Goal: Transaction & Acquisition: Purchase product/service

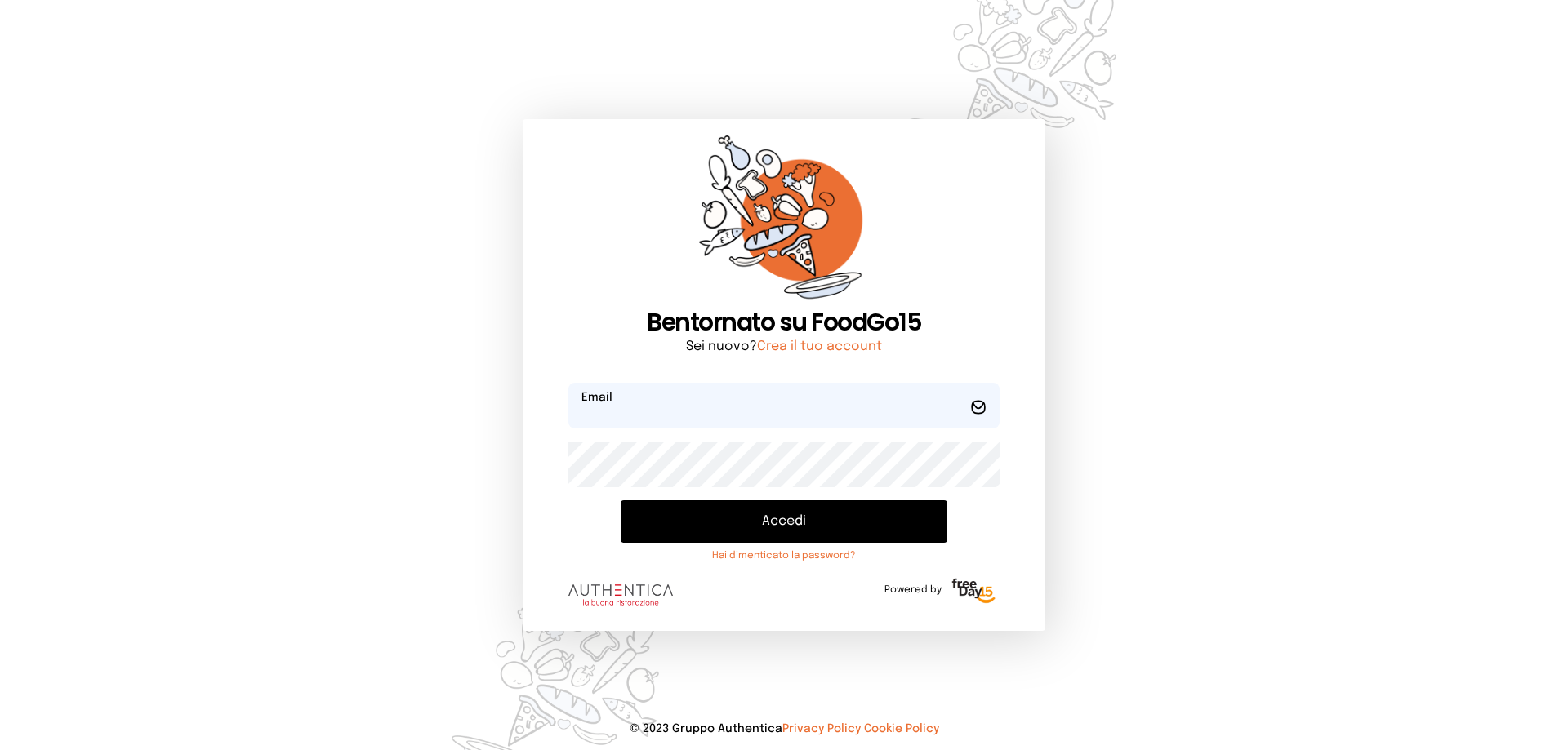
type input "**********"
click at [804, 518] on button "Accedi" at bounding box center [784, 522] width 327 height 43
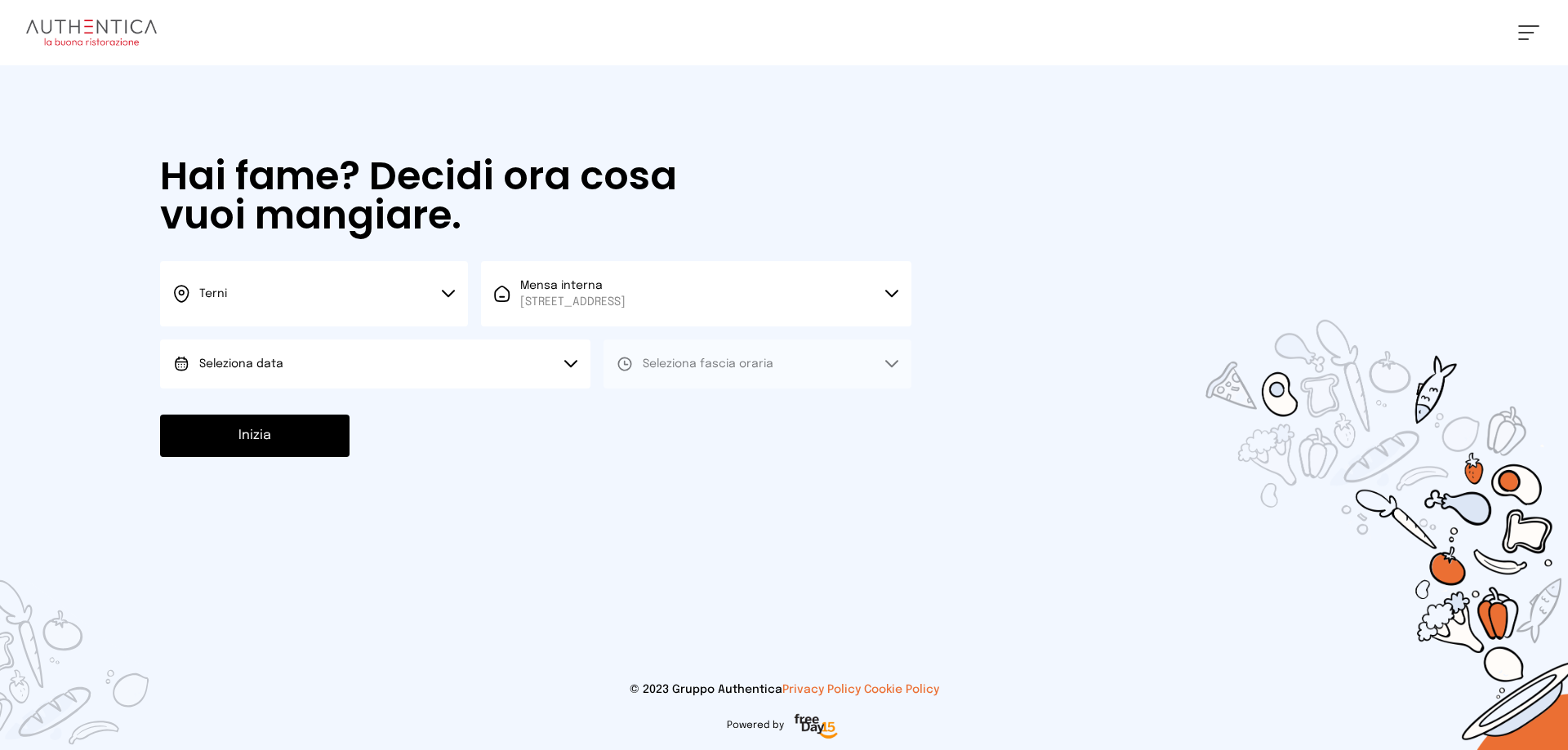
click at [449, 291] on icon at bounding box center [448, 294] width 13 height 8
click at [216, 348] on span "Terni" at bounding box center [213, 348] width 27 height 17
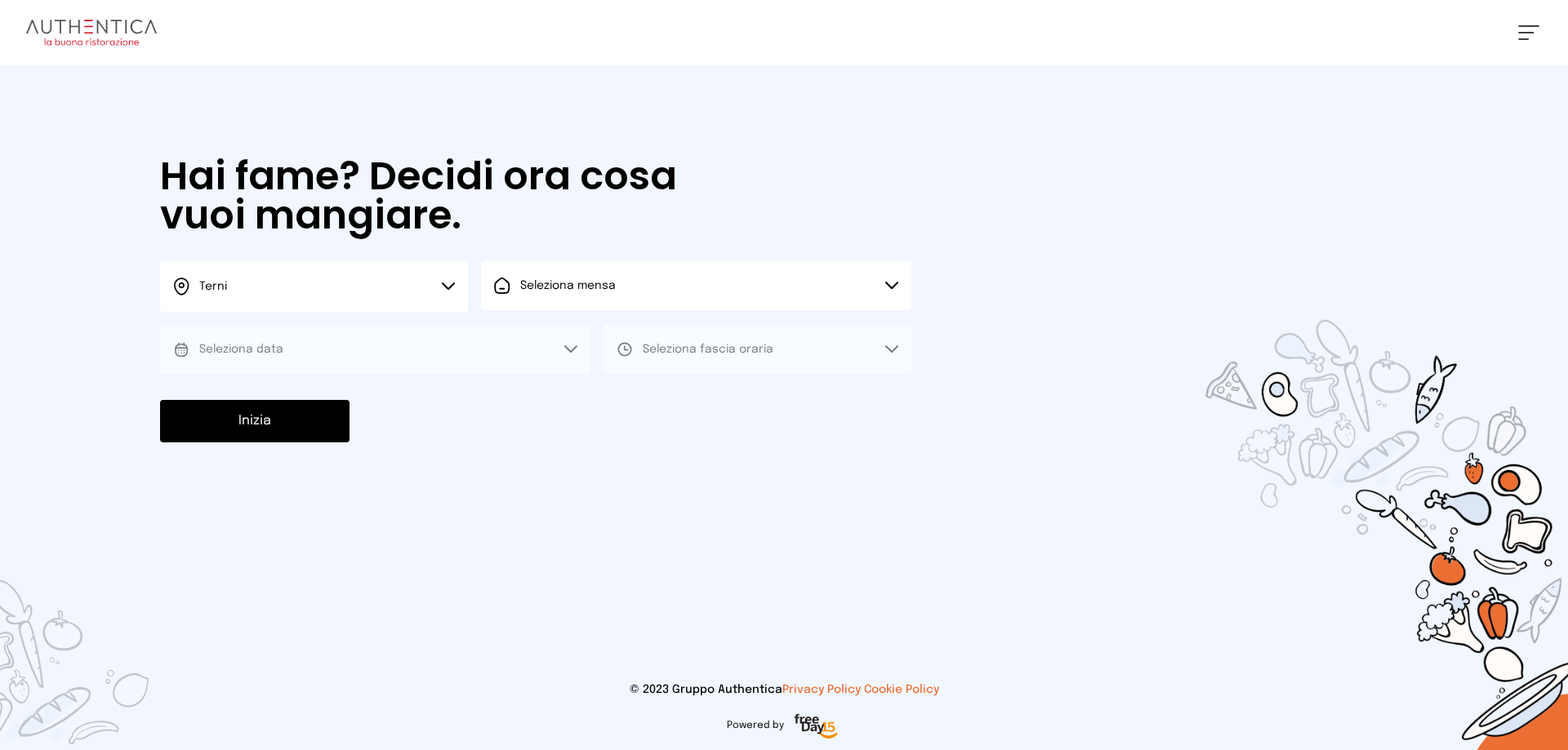
click at [889, 283] on icon at bounding box center [891, 286] width 13 height 8
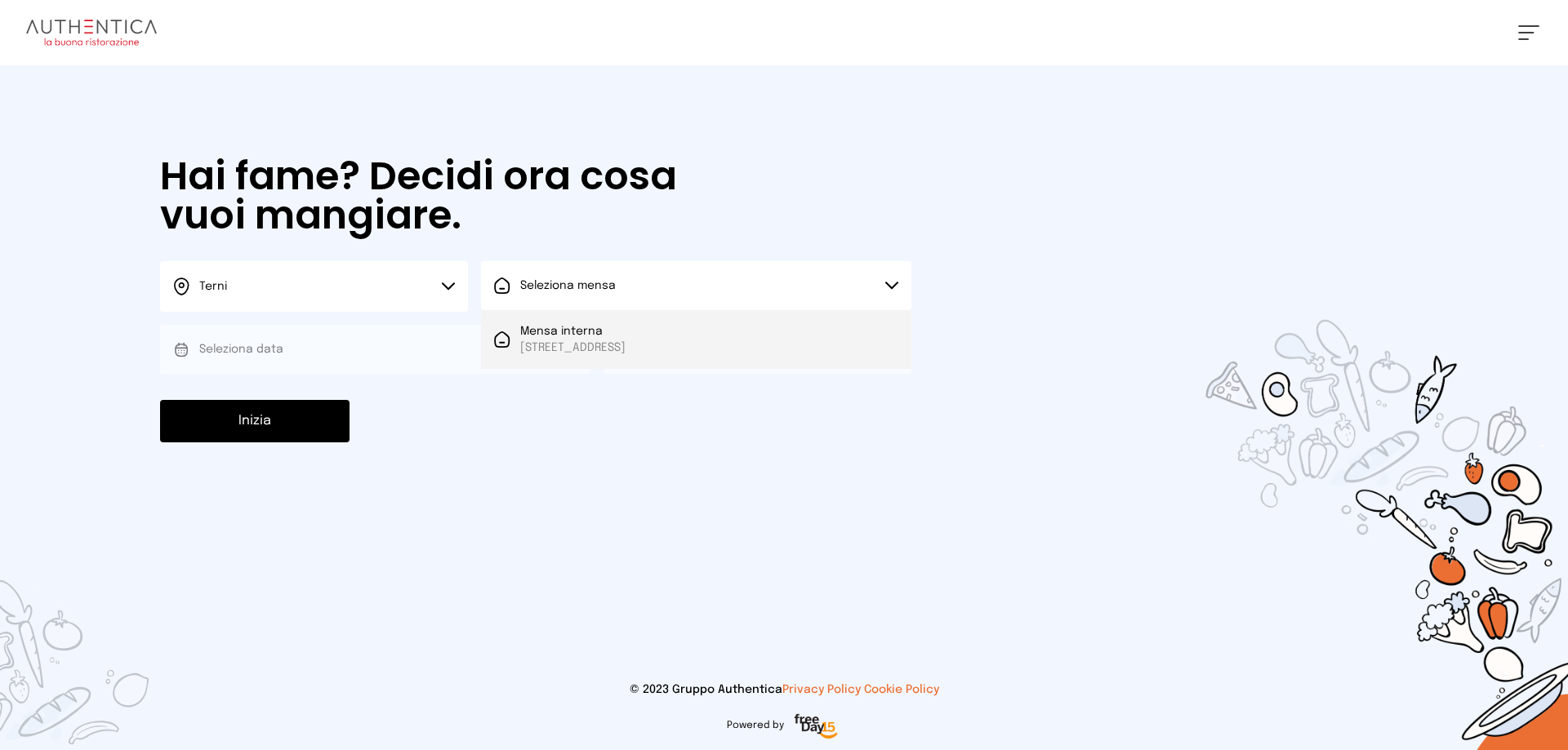
click at [579, 342] on span "[STREET_ADDRESS]" at bounding box center [573, 347] width 105 height 17
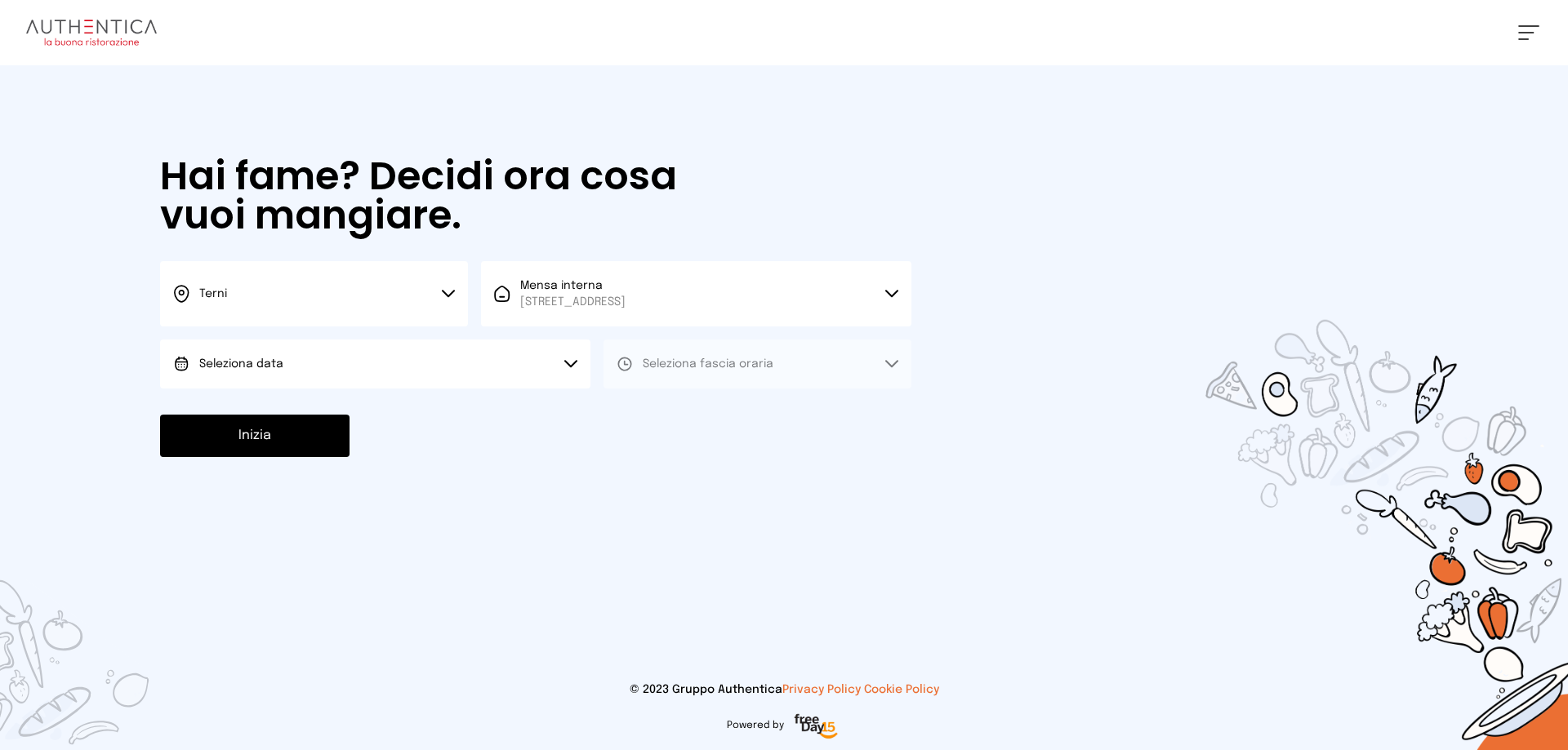
click at [568, 366] on icon at bounding box center [570, 364] width 13 height 8
click at [302, 412] on li "[DATE], [DATE]" at bounding box center [375, 410] width 430 height 43
click at [892, 362] on icon at bounding box center [891, 364] width 13 height 8
click at [658, 407] on span "Pranzo" at bounding box center [663, 410] width 39 height 17
click at [319, 444] on button "Inizia" at bounding box center [255, 436] width 189 height 43
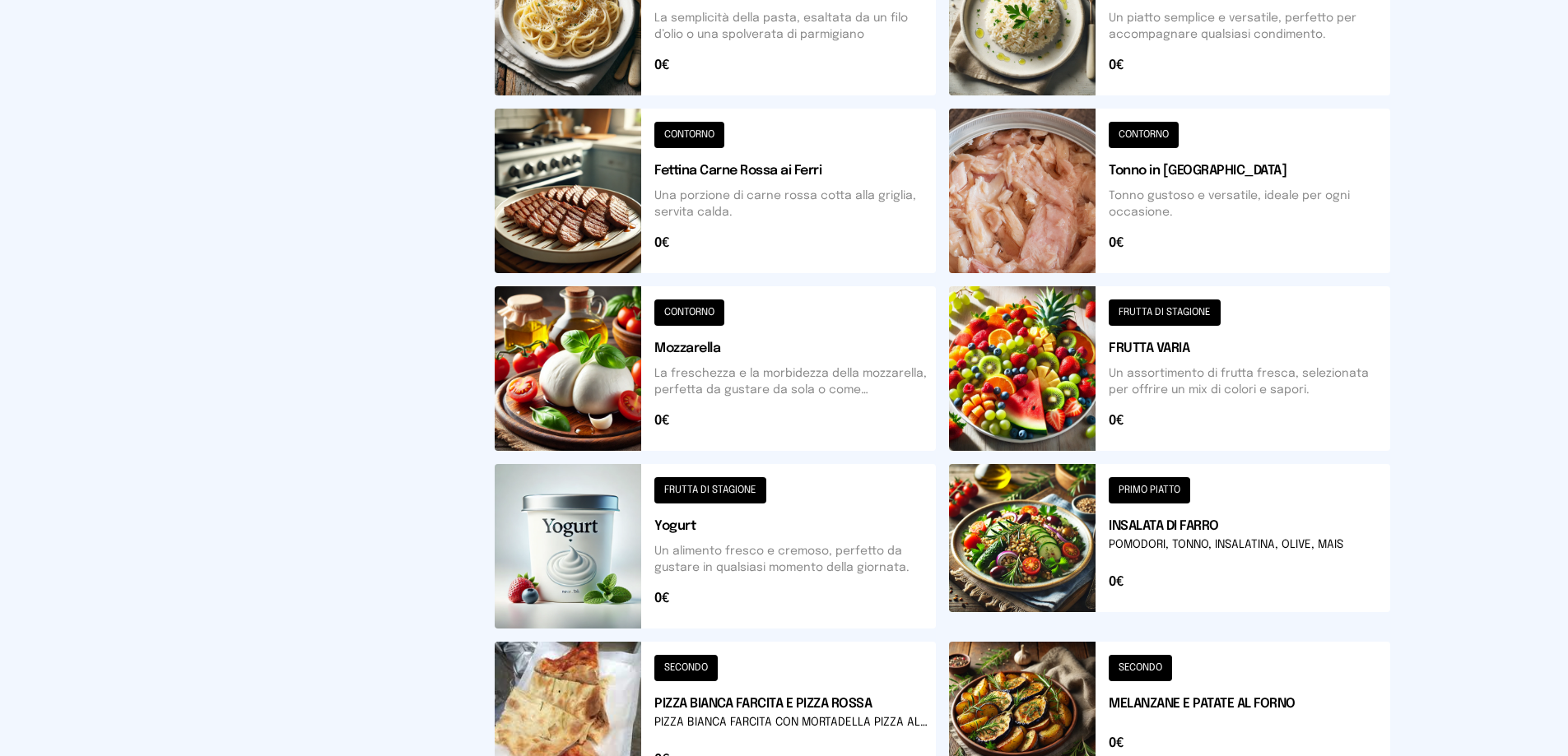
scroll to position [576, 0]
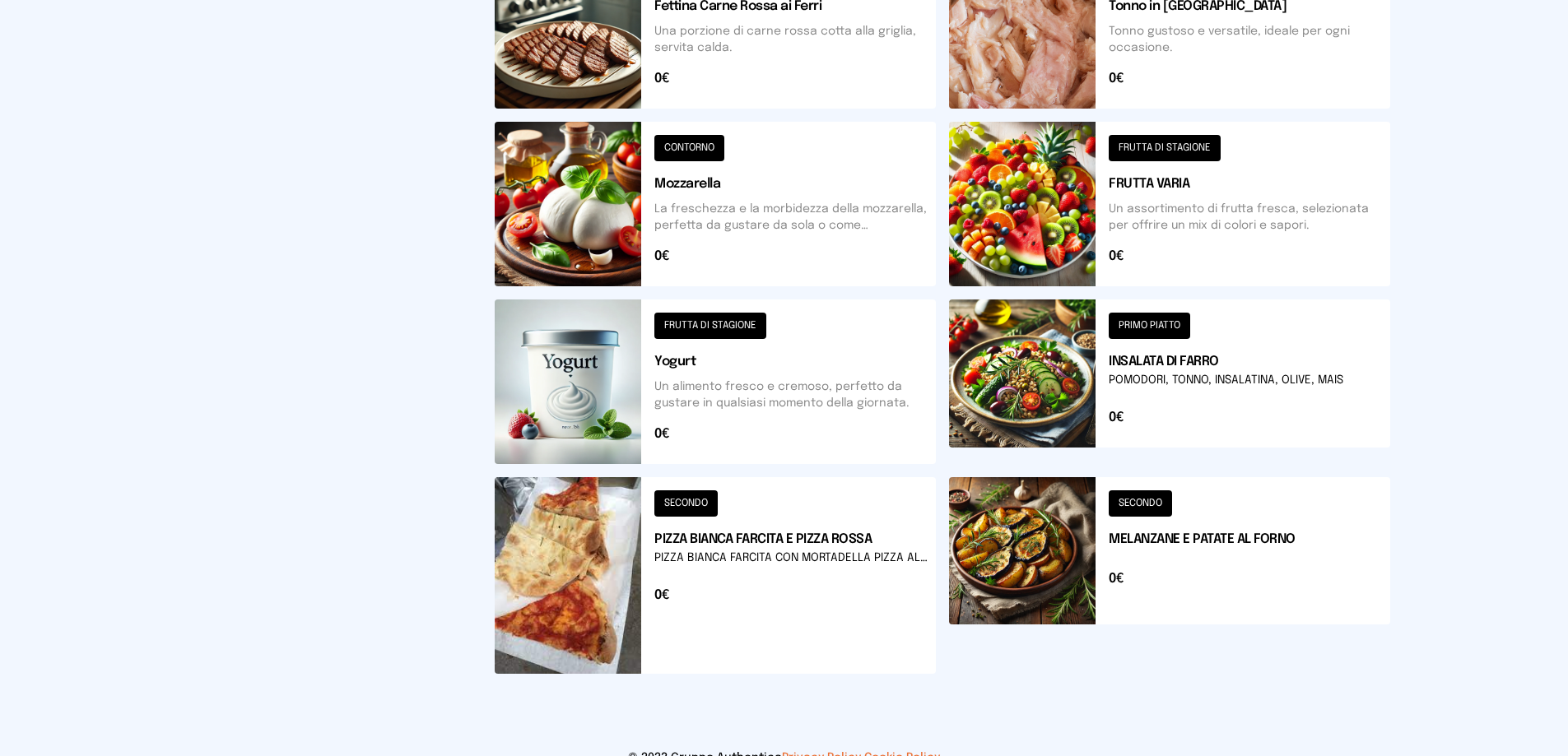
click at [1129, 502] on button at bounding box center [1170, 575] width 442 height 197
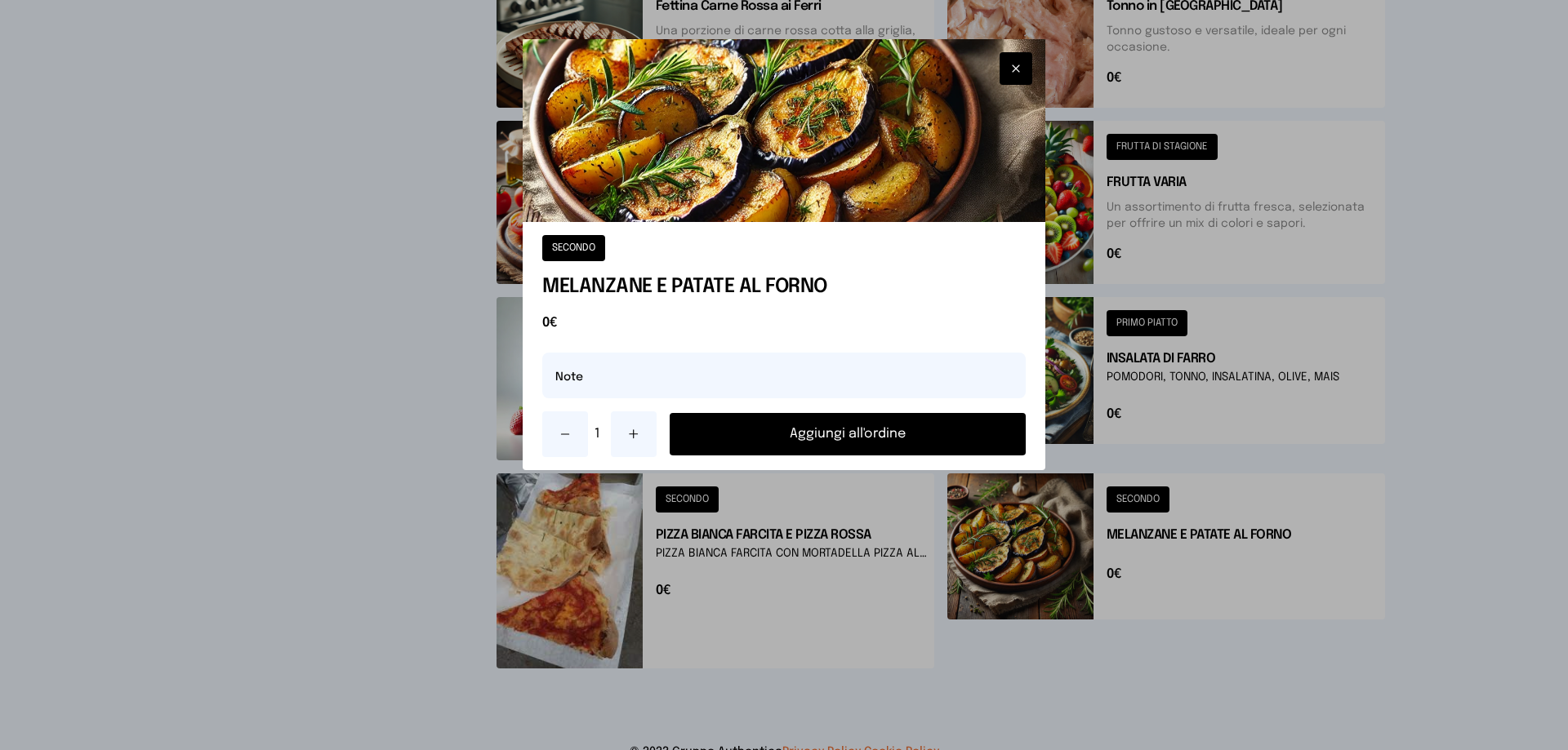
click at [829, 443] on button "Aggiungi all'ordine" at bounding box center [847, 434] width 356 height 43
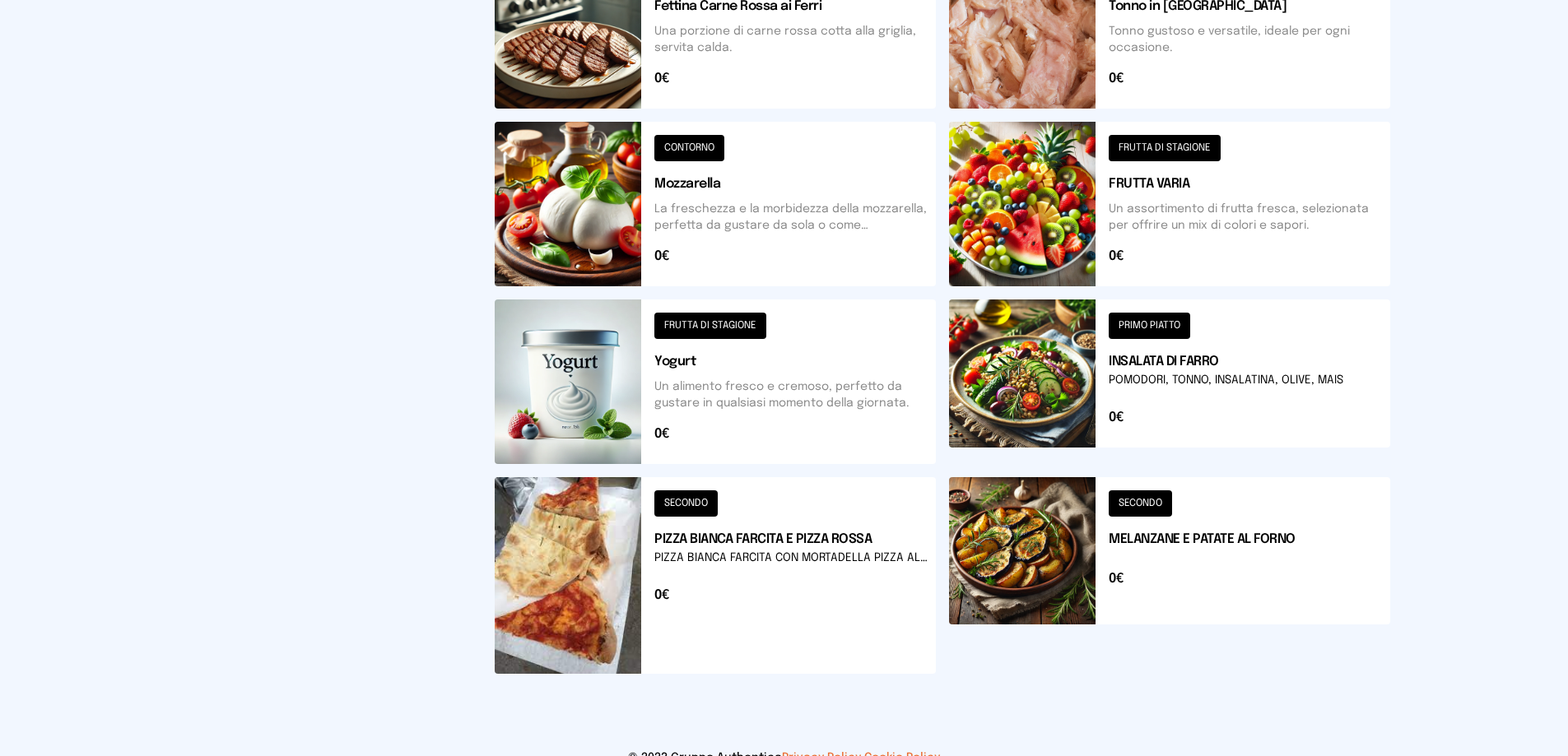
click at [684, 498] on button at bounding box center [715, 575] width 442 height 197
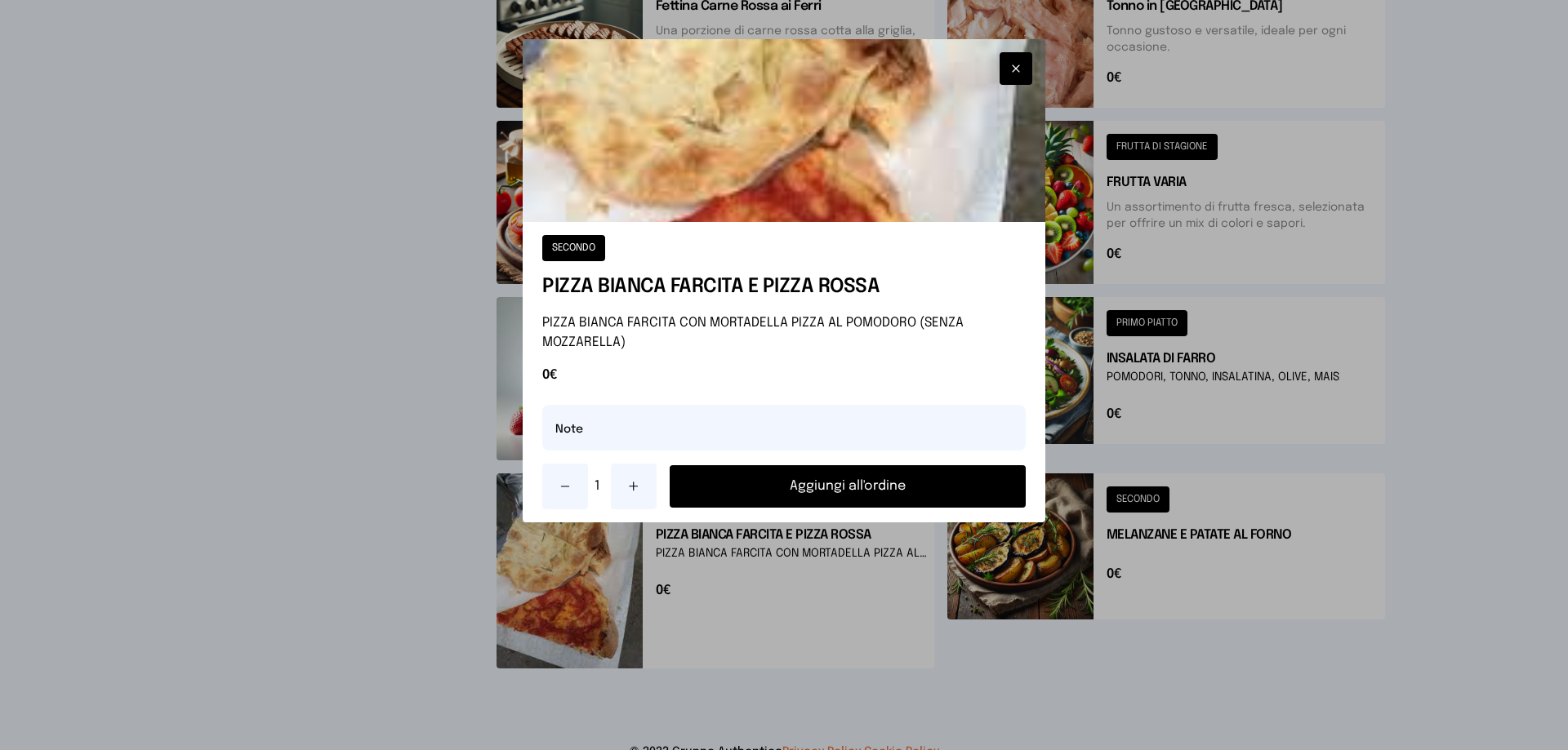
click at [902, 492] on button "Aggiungi all'ordine" at bounding box center [847, 487] width 356 height 43
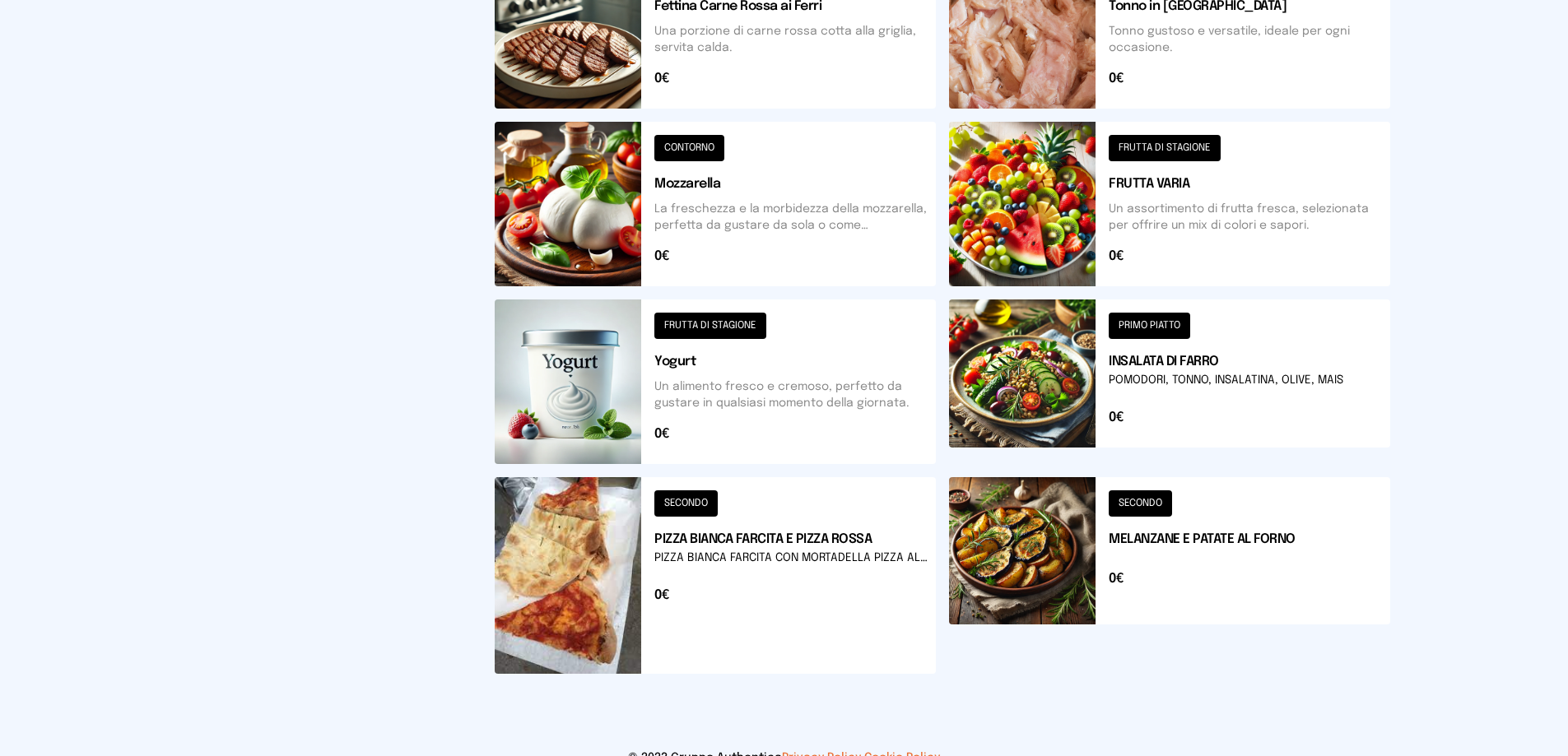
click at [1160, 322] on button at bounding box center [1170, 381] width 442 height 164
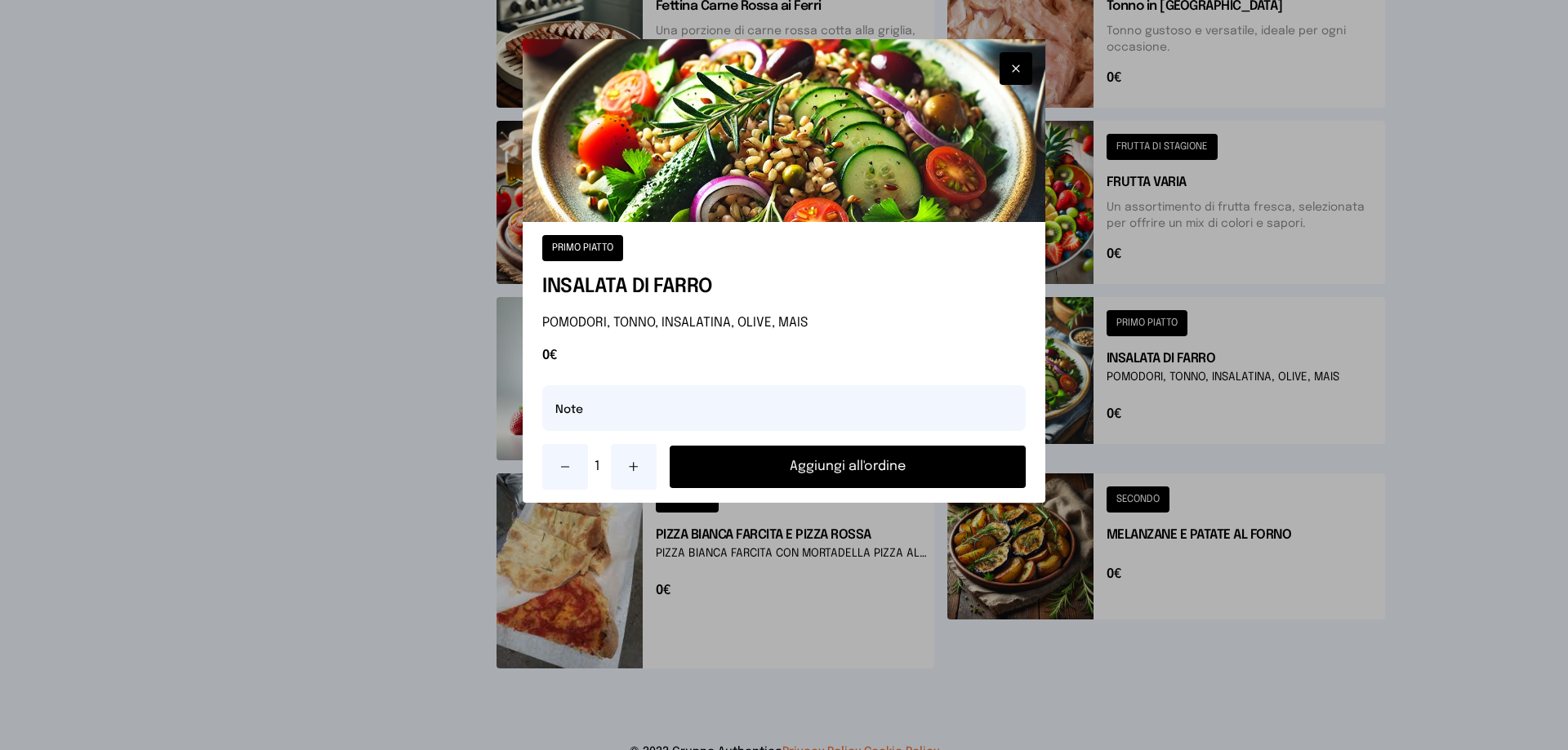
click at [860, 470] on button "Aggiungi all'ordine" at bounding box center [847, 467] width 356 height 43
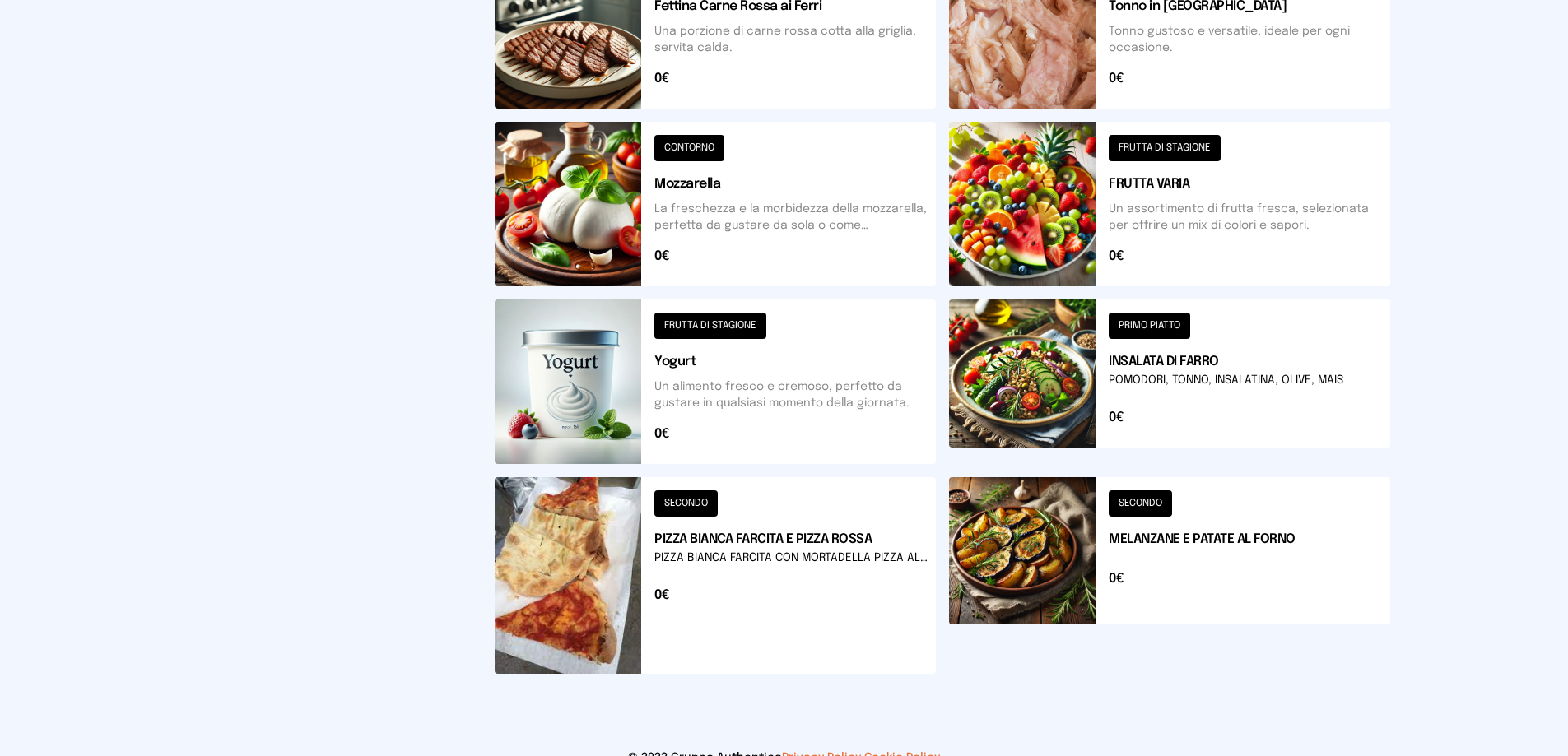
click at [1190, 146] on button at bounding box center [1170, 204] width 442 height 164
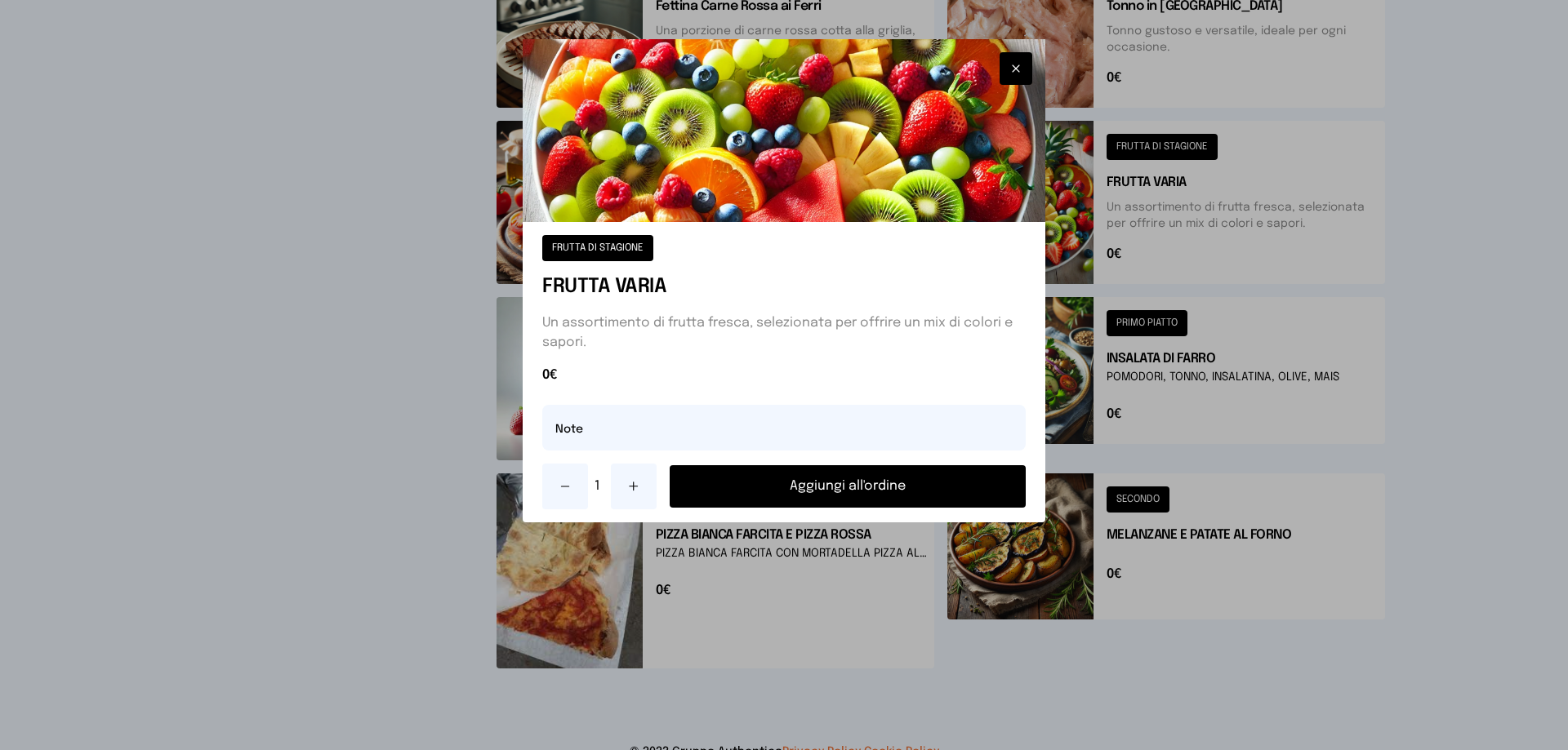
click at [834, 487] on button "Aggiungi all'ordine" at bounding box center [847, 487] width 356 height 43
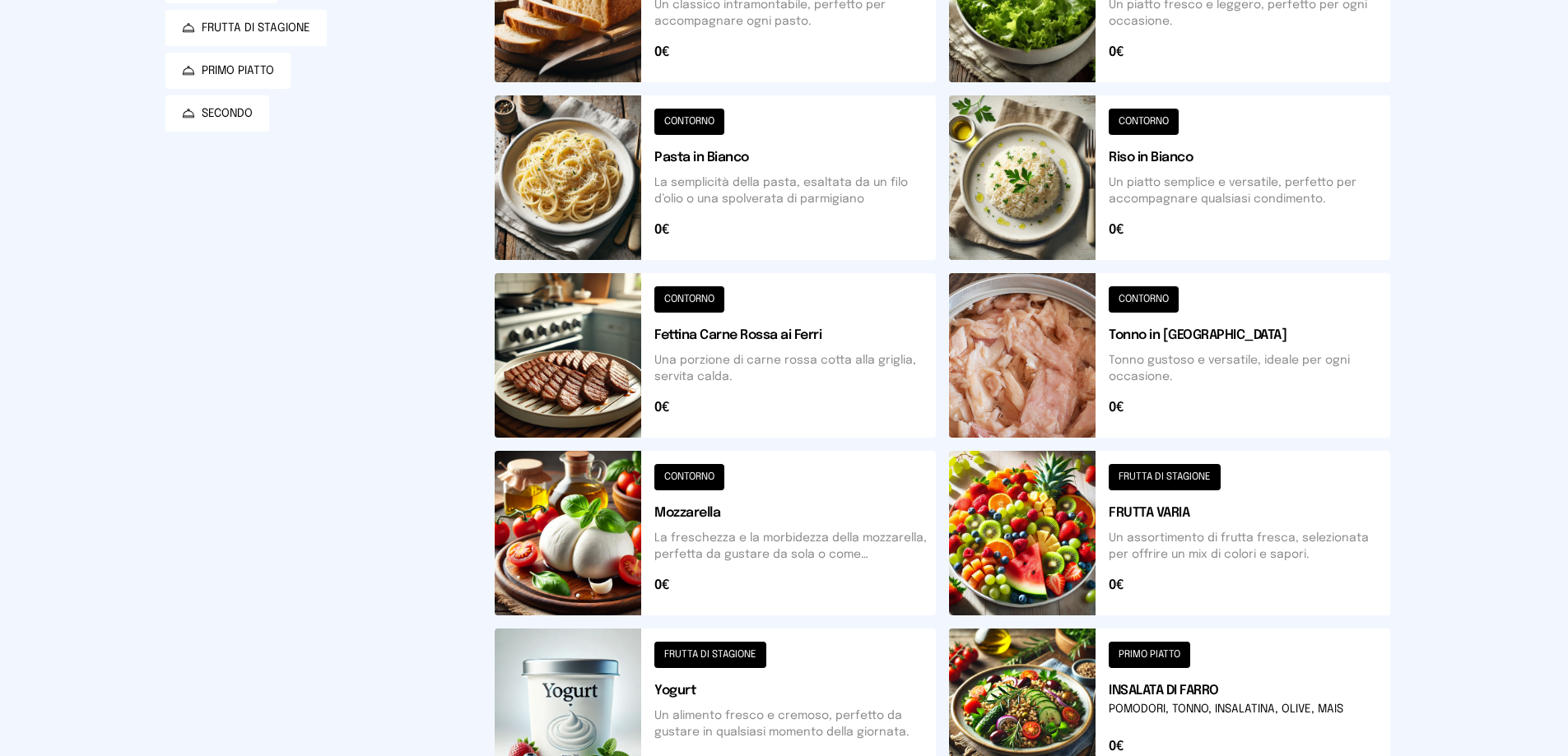
scroll to position [164, 0]
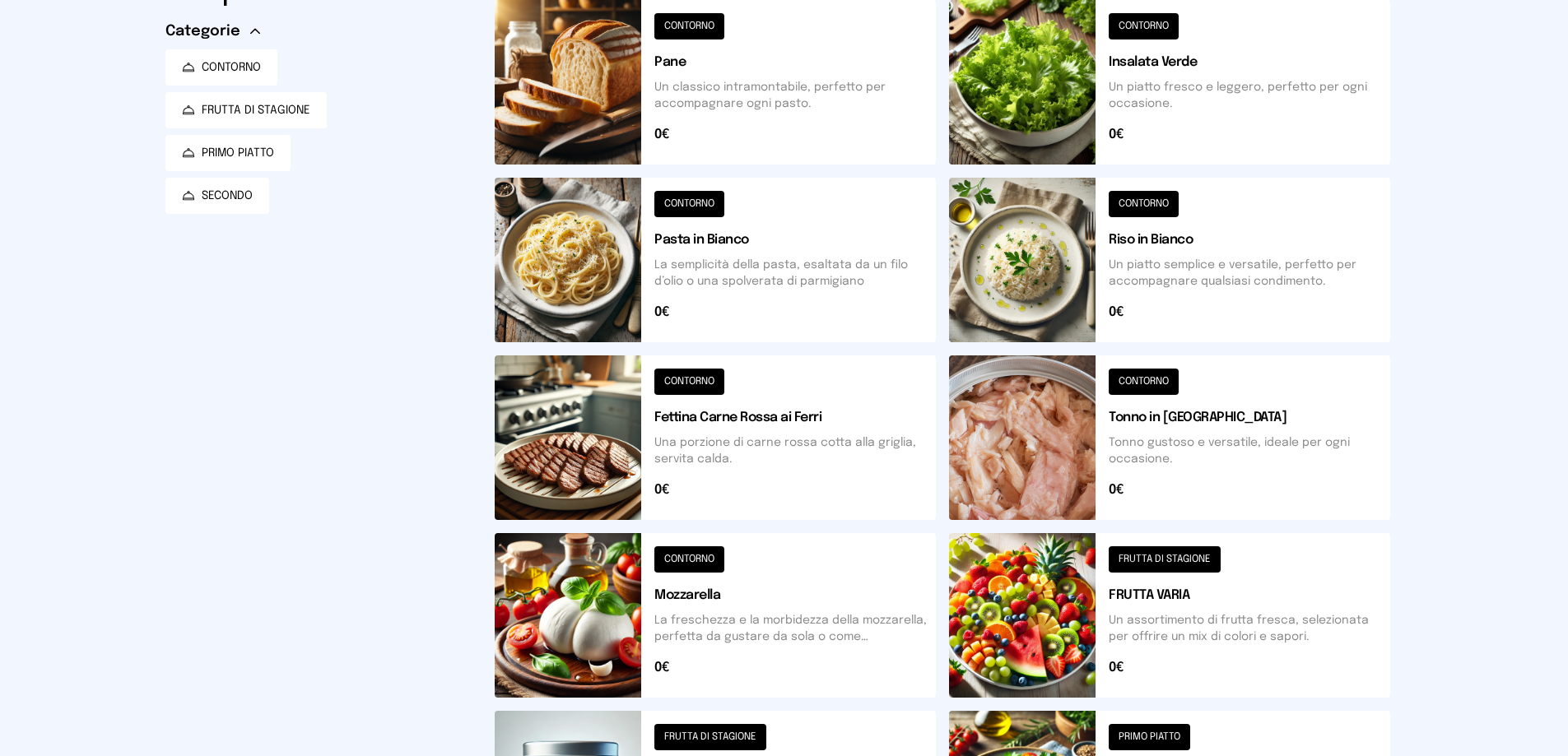
click at [689, 21] on button at bounding box center [715, 82] width 442 height 164
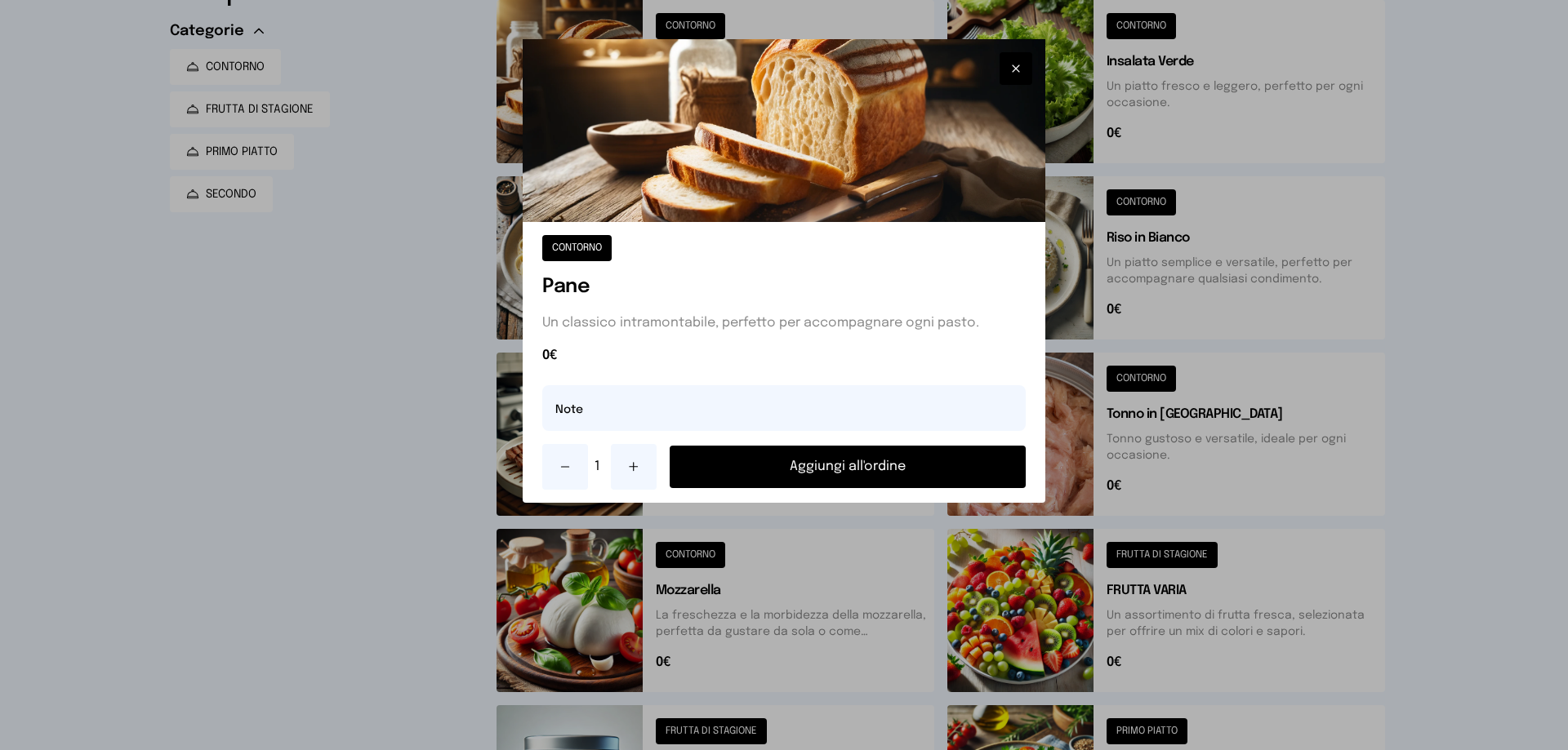
click at [854, 471] on button "Aggiungi all'ordine" at bounding box center [847, 467] width 356 height 43
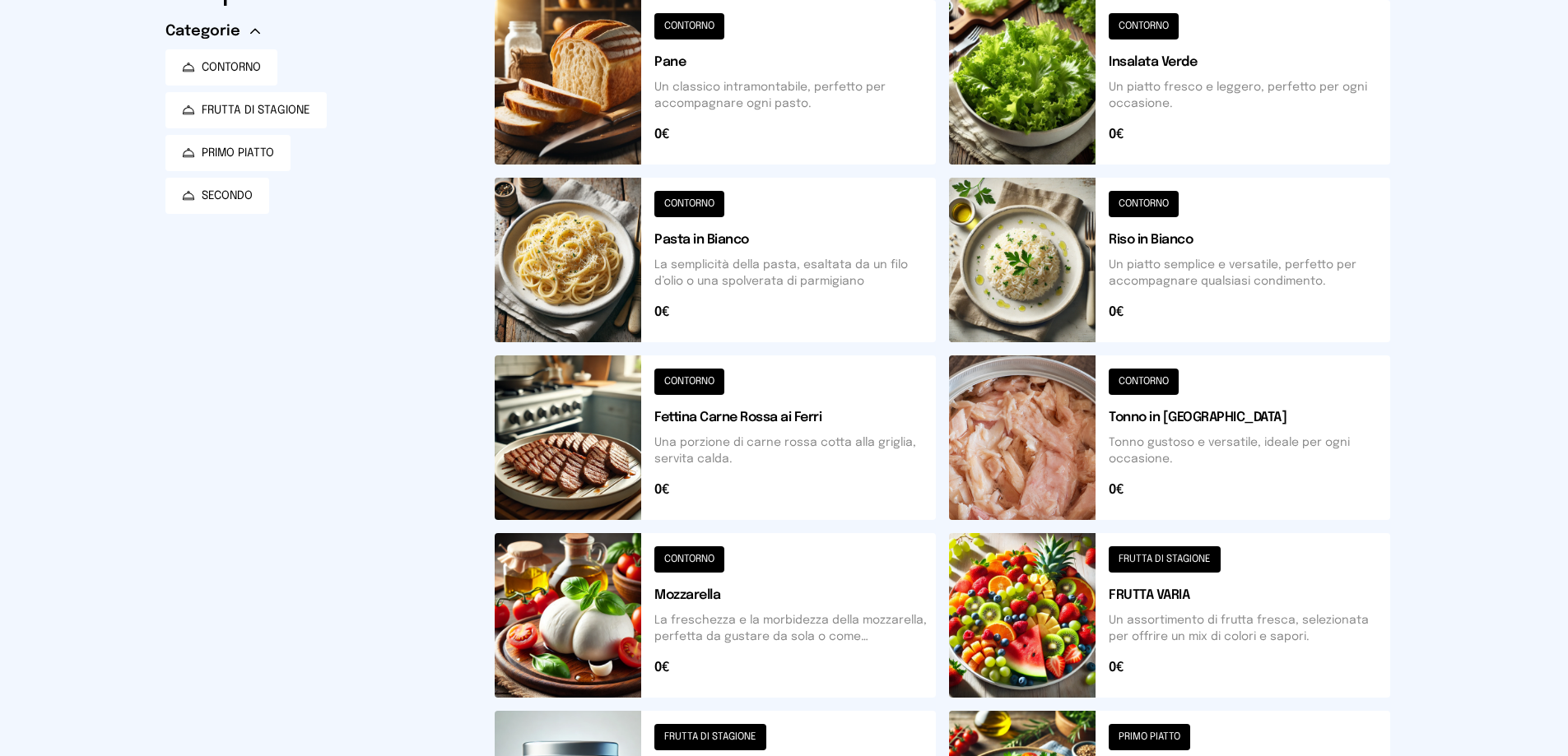
scroll to position [0, 0]
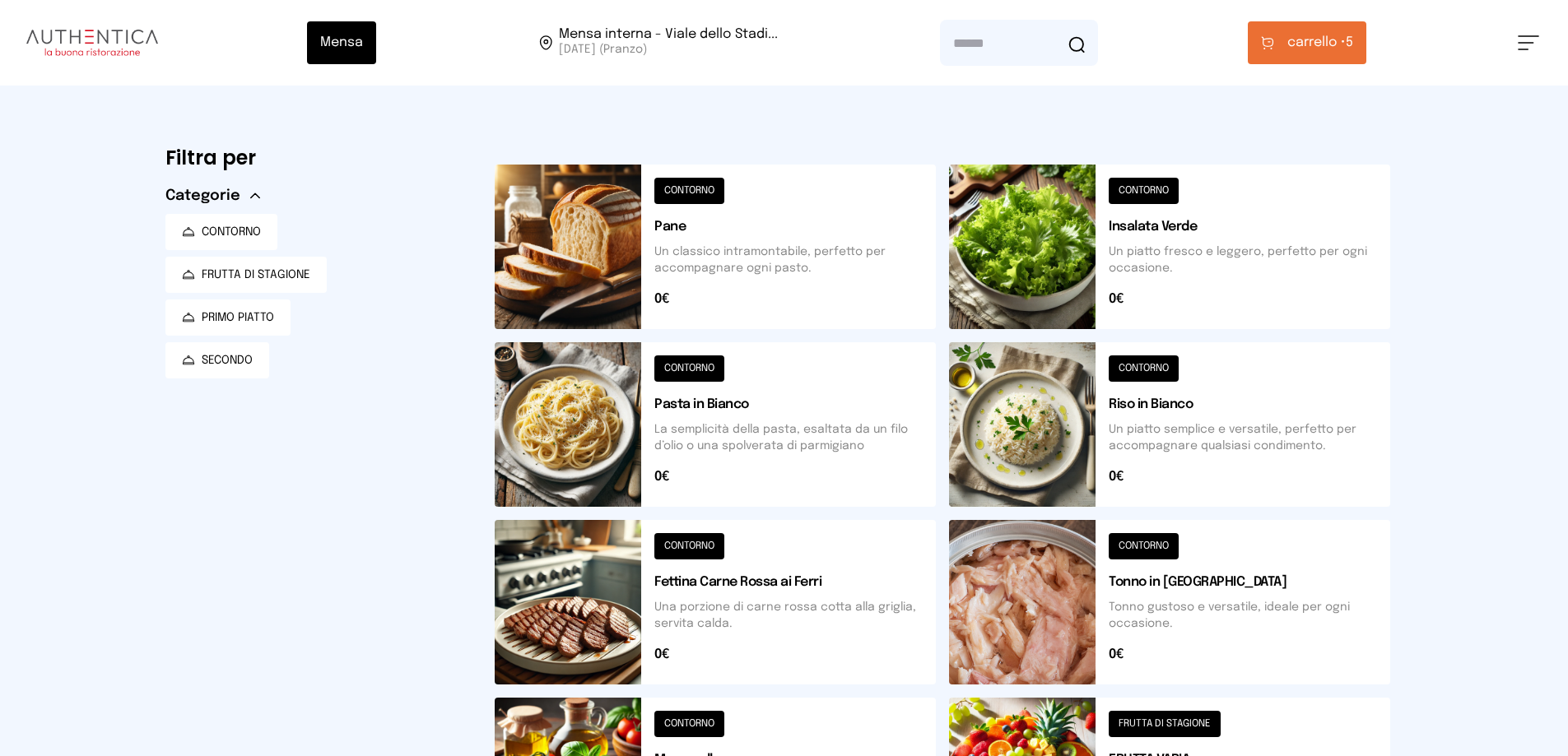
click at [1354, 46] on span "carrello • 5" at bounding box center [1320, 42] width 66 height 20
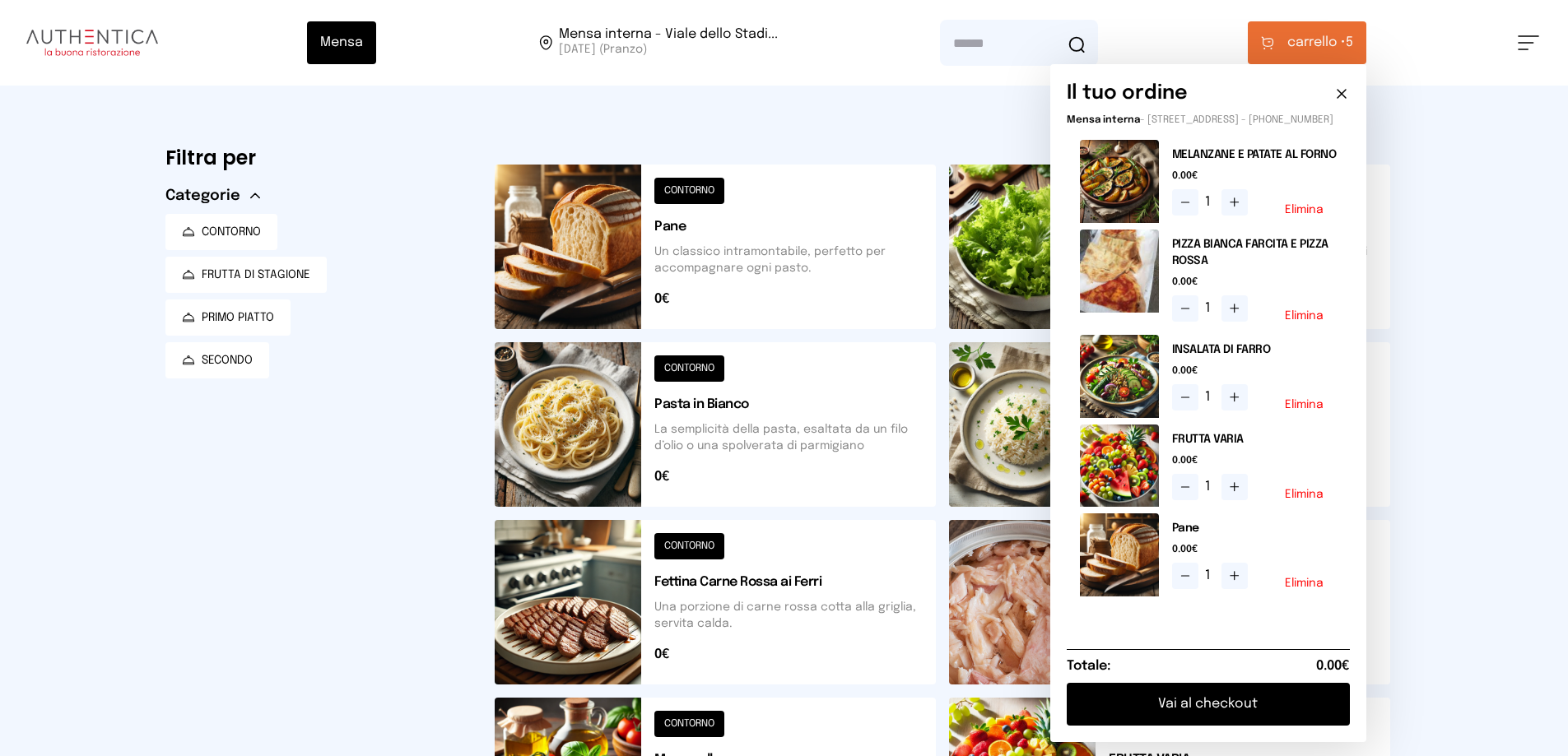
click at [1301, 726] on button "Vai al checkout" at bounding box center [1209, 705] width 283 height 43
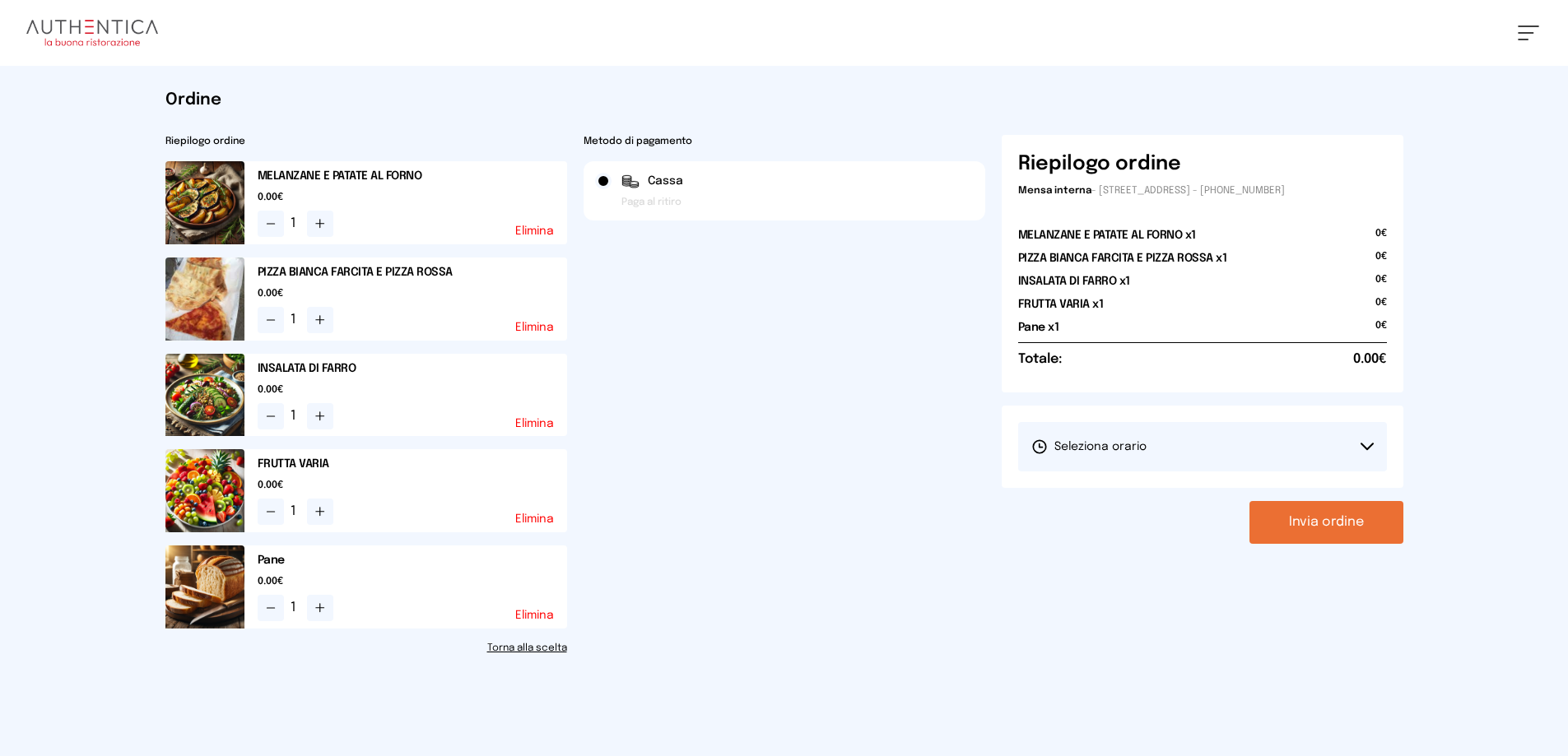
click at [1370, 442] on icon at bounding box center [1366, 446] width 13 height 8
click at [1103, 492] on span "1° Turno (13:00 - 15:00)" at bounding box center [1094, 493] width 124 height 17
click at [1319, 522] on button "Invia ordine" at bounding box center [1326, 523] width 154 height 43
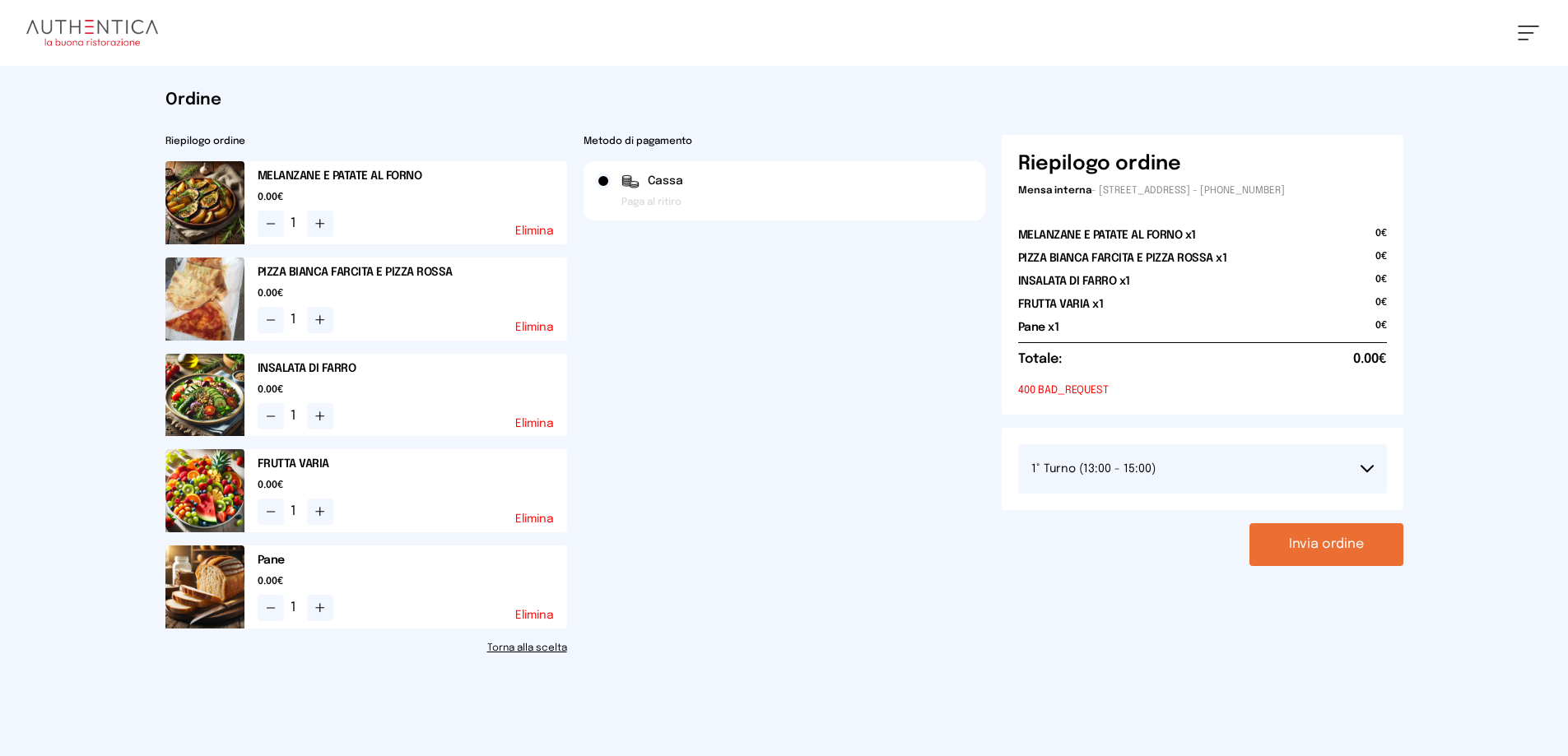
click at [1322, 541] on button "Invia ordine" at bounding box center [1326, 545] width 154 height 43
click at [1089, 391] on small "400 BAD_REQUEST" at bounding box center [1202, 390] width 369 height 16
click at [1468, 411] on div "Sabrina Federici Impostazioni Wallet Home I miei ordini Nuova ricerca Elenco al…" at bounding box center [784, 457] width 1568 height 915
click at [1333, 542] on button "Invia ordine" at bounding box center [1326, 545] width 154 height 43
click at [1365, 467] on icon at bounding box center [1366, 469] width 13 height 8
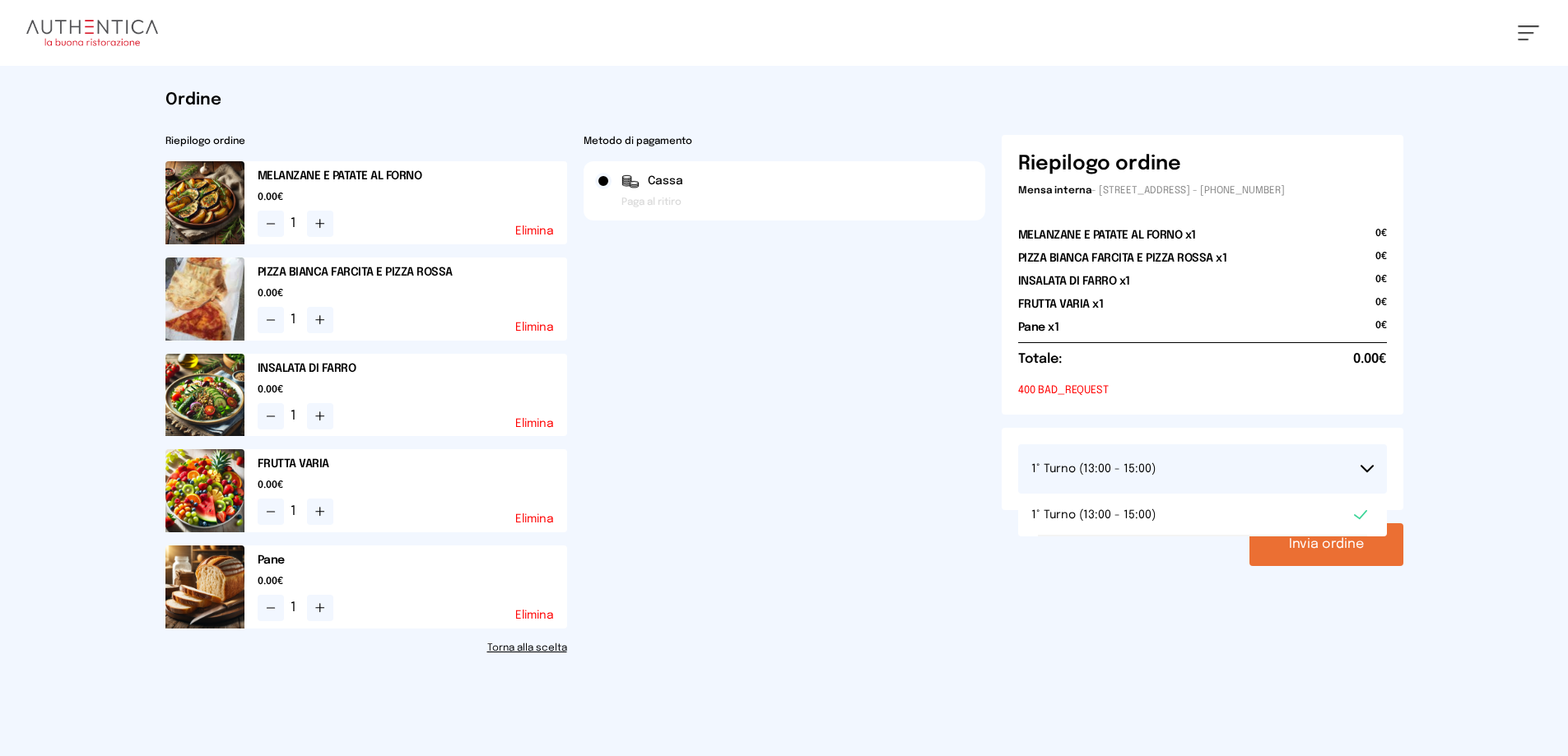
click at [1365, 467] on icon at bounding box center [1366, 469] width 13 height 8
click at [1054, 405] on div "Riepilogo ordine Mensa interna - Viale dello Stadio, 77, 05100 Terni TR, Italia…" at bounding box center [1203, 274] width 401 height 280
click at [523, 648] on link "Torna alla scelta" at bounding box center [366, 648] width 401 height 13
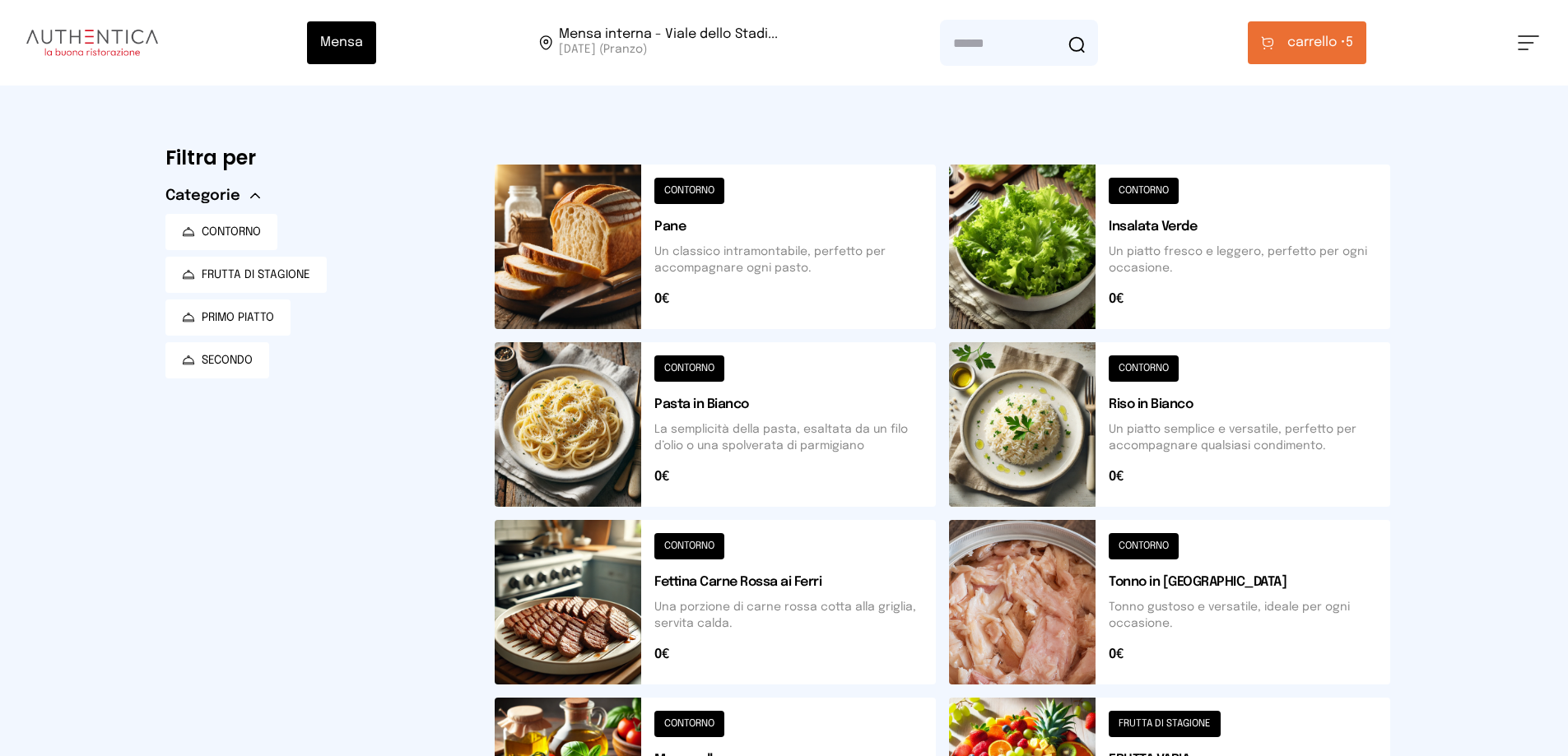
click at [1354, 42] on span "carrello • 5" at bounding box center [1320, 42] width 66 height 20
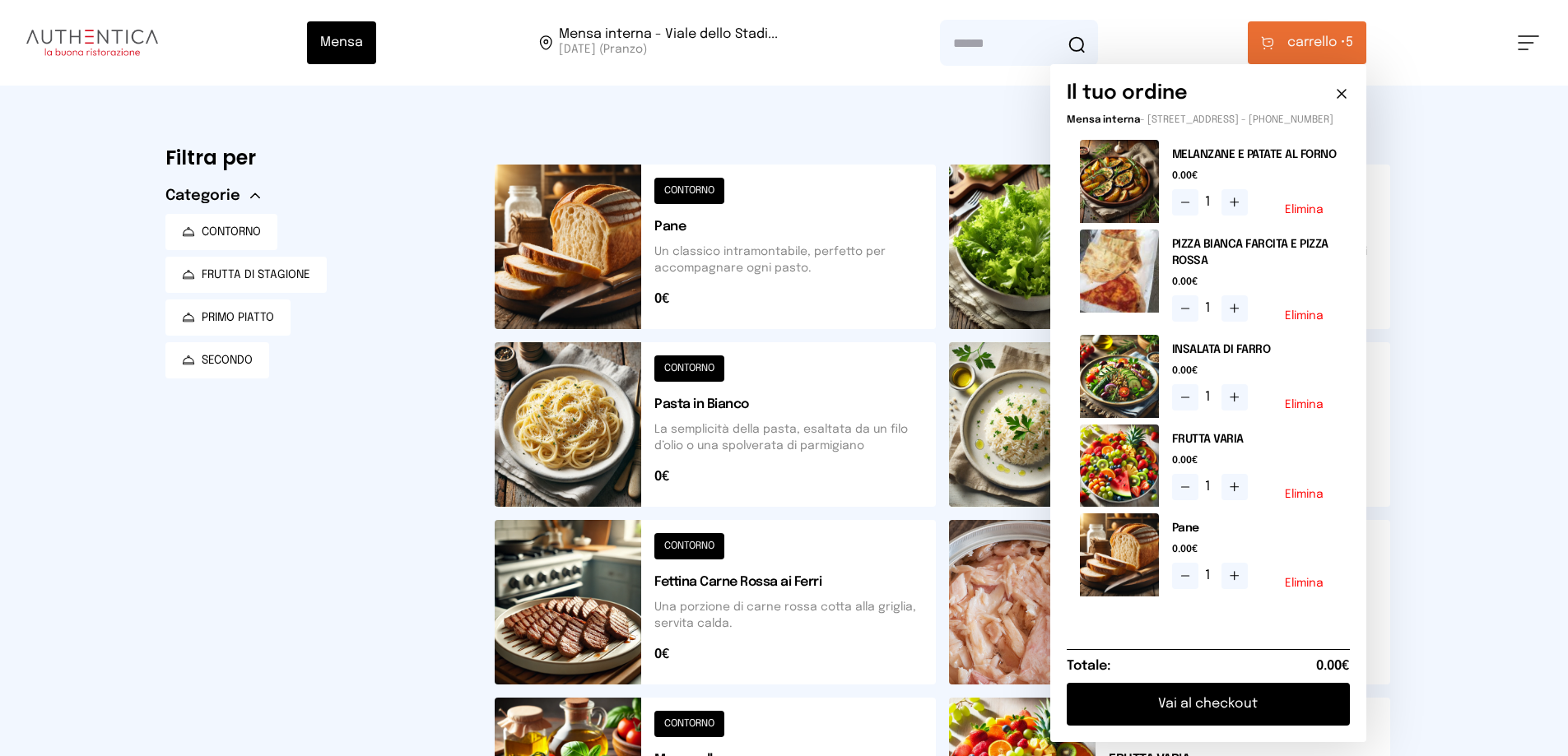
click at [1233, 725] on button "Vai al checkout" at bounding box center [1209, 705] width 283 height 43
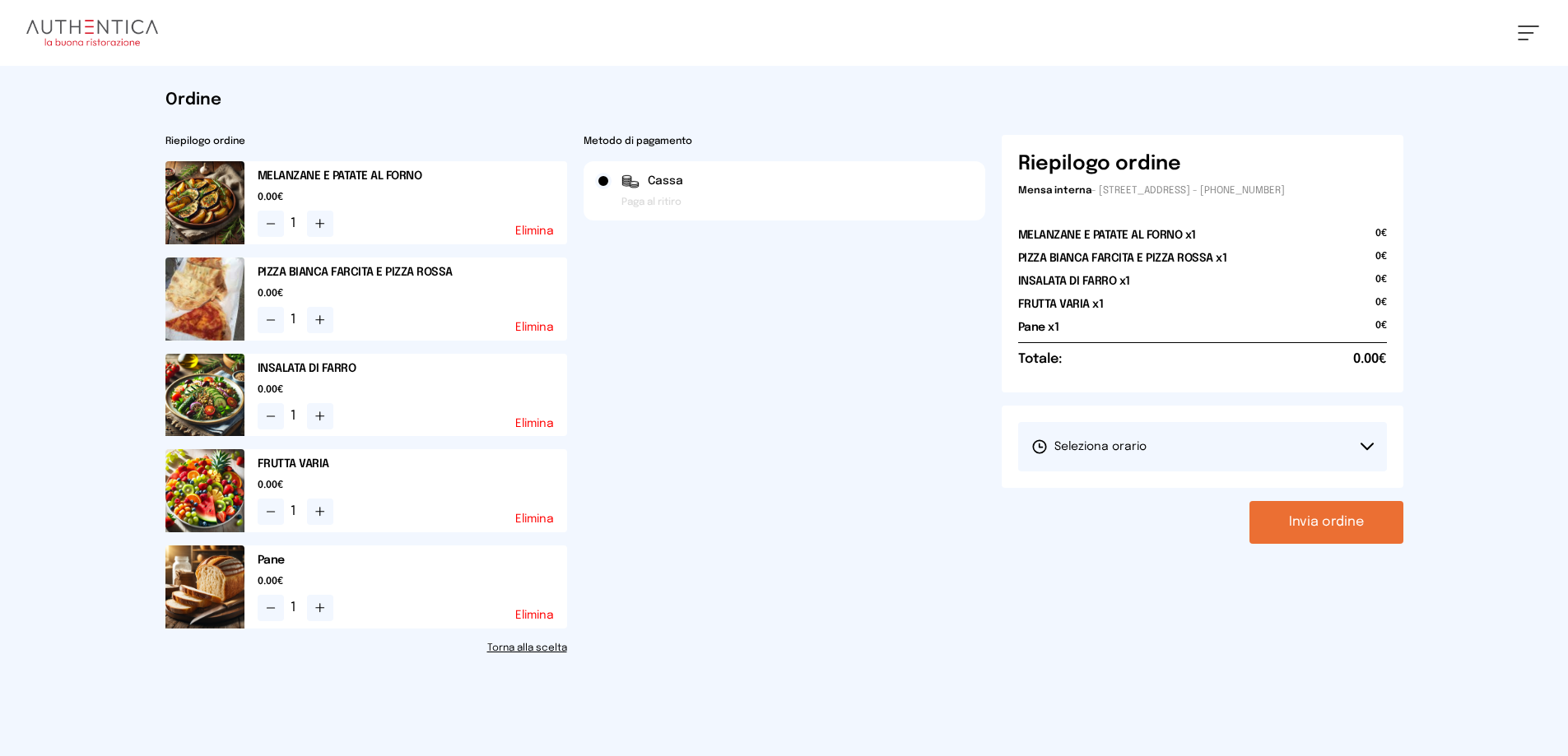
click at [1365, 440] on button "Seleziona orario" at bounding box center [1202, 446] width 369 height 49
click at [1102, 492] on span "1° Turno (13:00 - 15:00)" at bounding box center [1094, 493] width 124 height 17
click at [1333, 520] on button "Invia ordine" at bounding box center [1326, 523] width 154 height 43
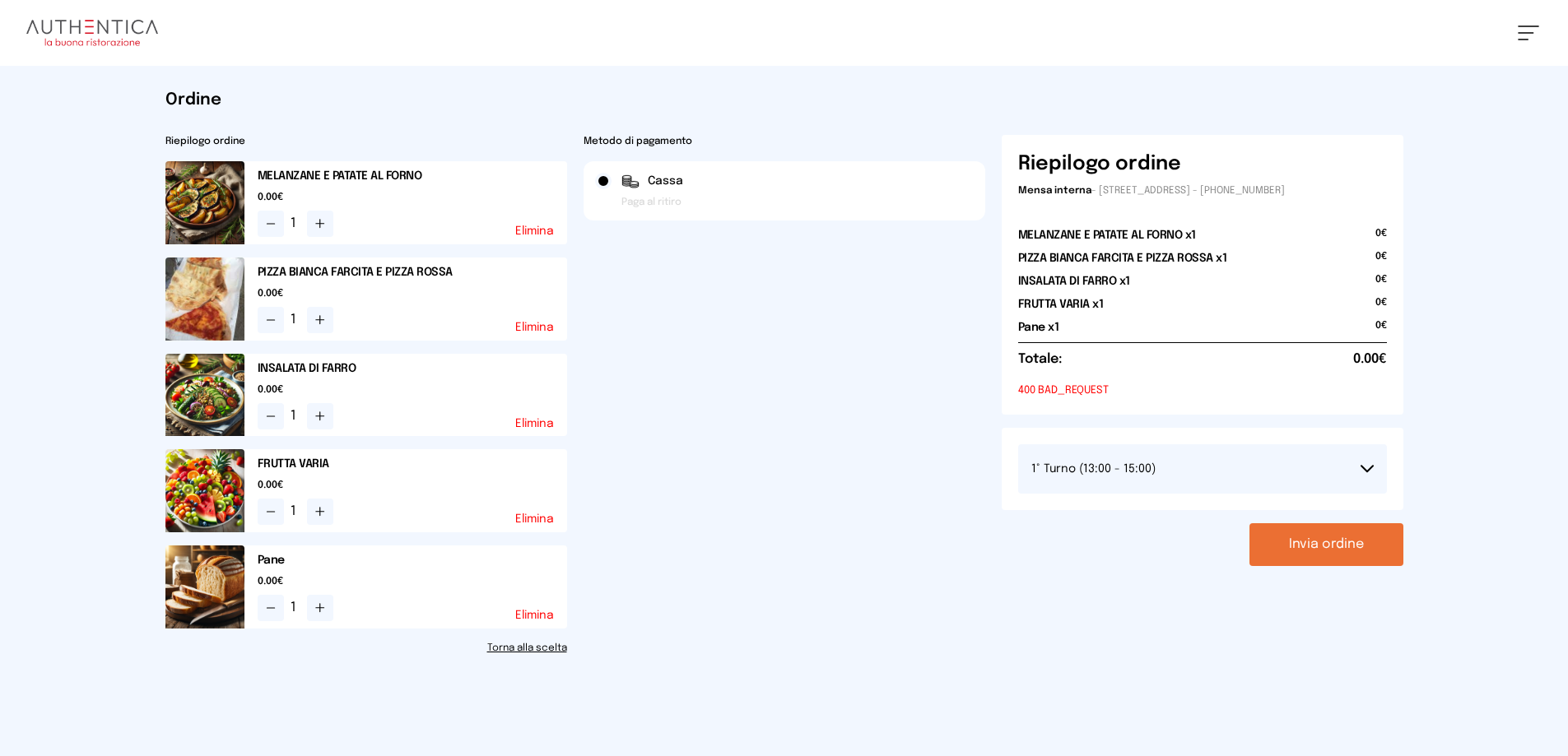
click at [1525, 24] on div "Sabrina Federici Impostazioni Wallet Home I miei ordini Nuova ricerca Elenco al…" at bounding box center [784, 32] width 1568 height 66
click at [1326, 554] on button "Invia ordine" at bounding box center [1326, 545] width 154 height 43
click at [1527, 32] on span at bounding box center [1526, 33] width 16 height 2
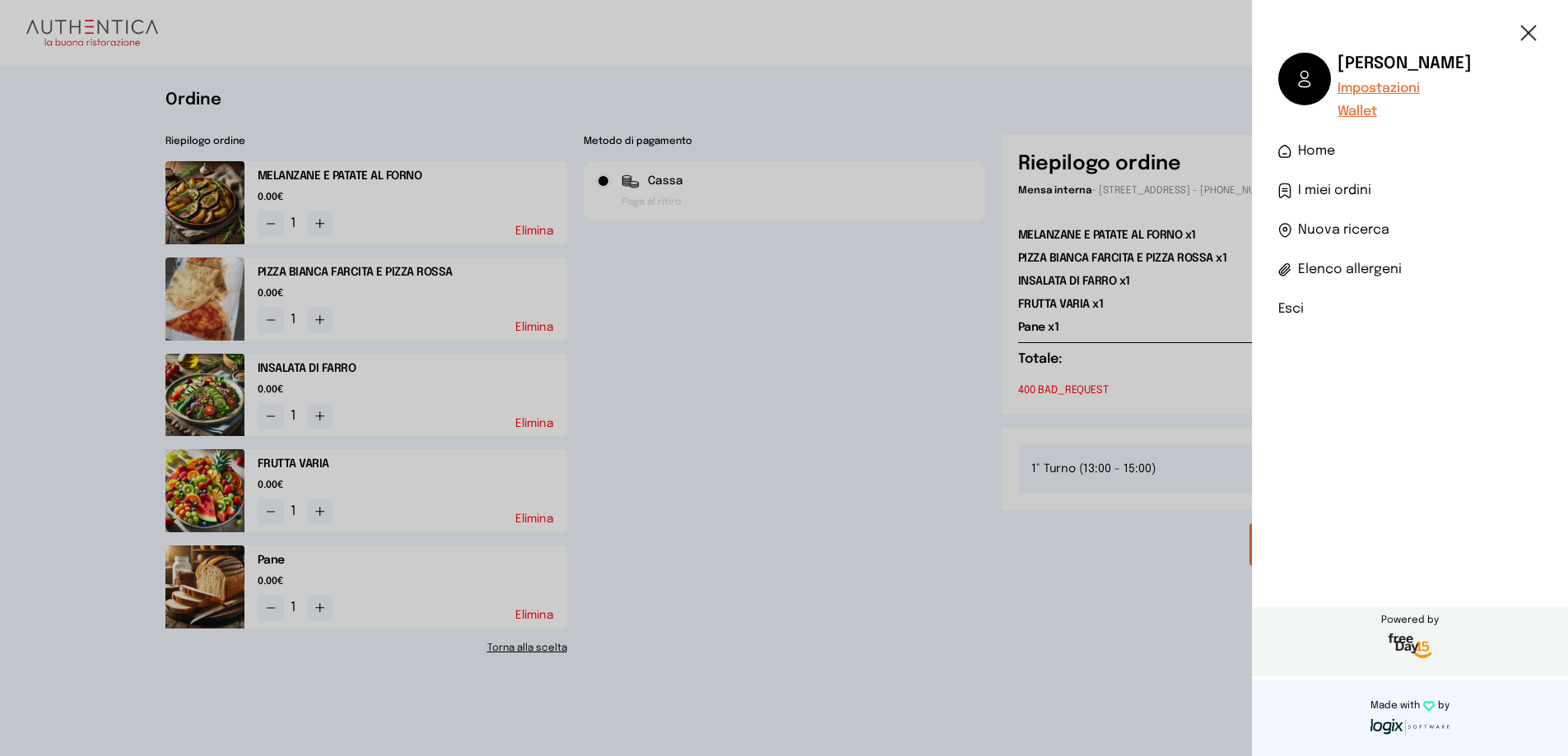
click at [1331, 191] on span "I miei ordini" at bounding box center [1335, 191] width 73 height 20
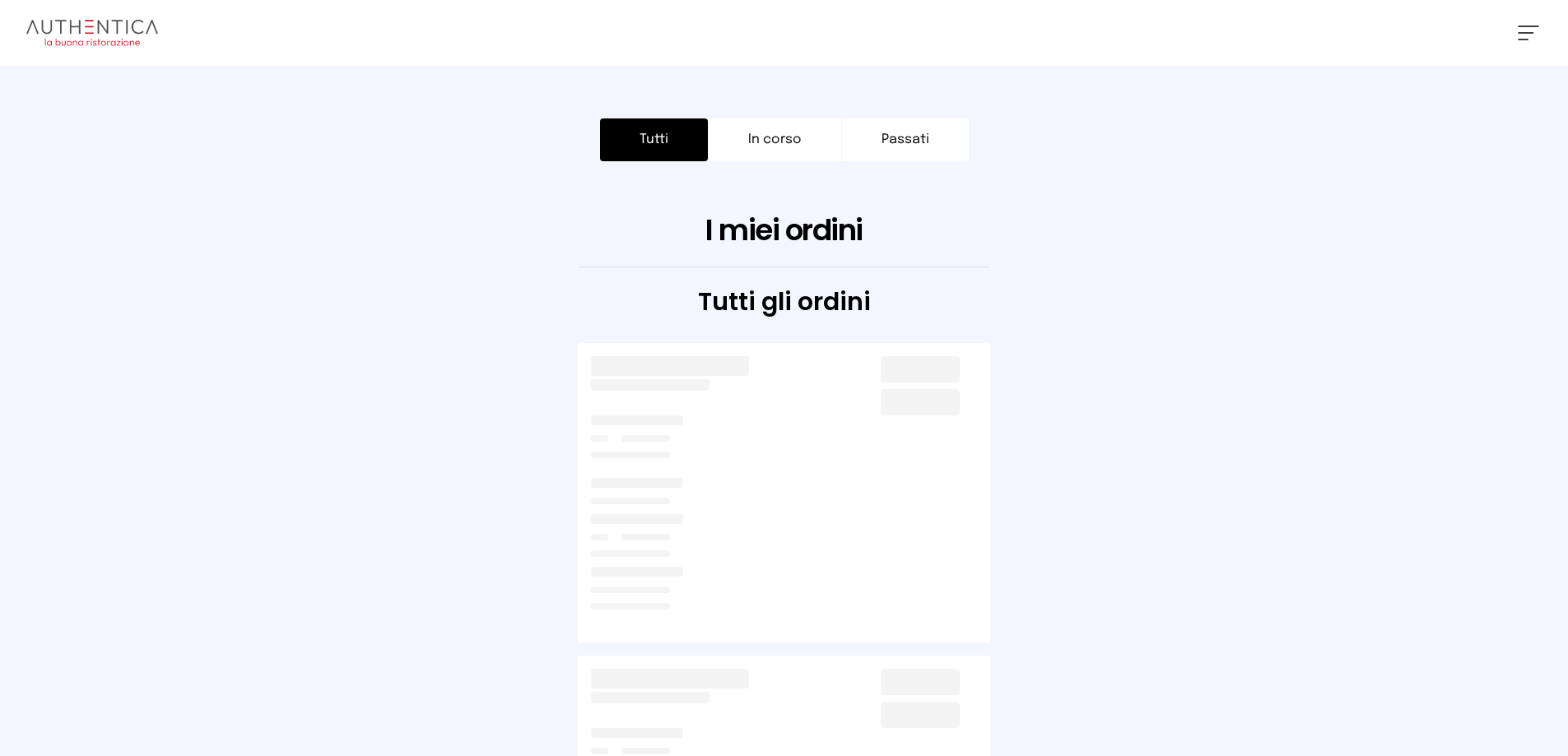
click at [679, 144] on button "Tutti" at bounding box center [654, 141] width 108 height 43
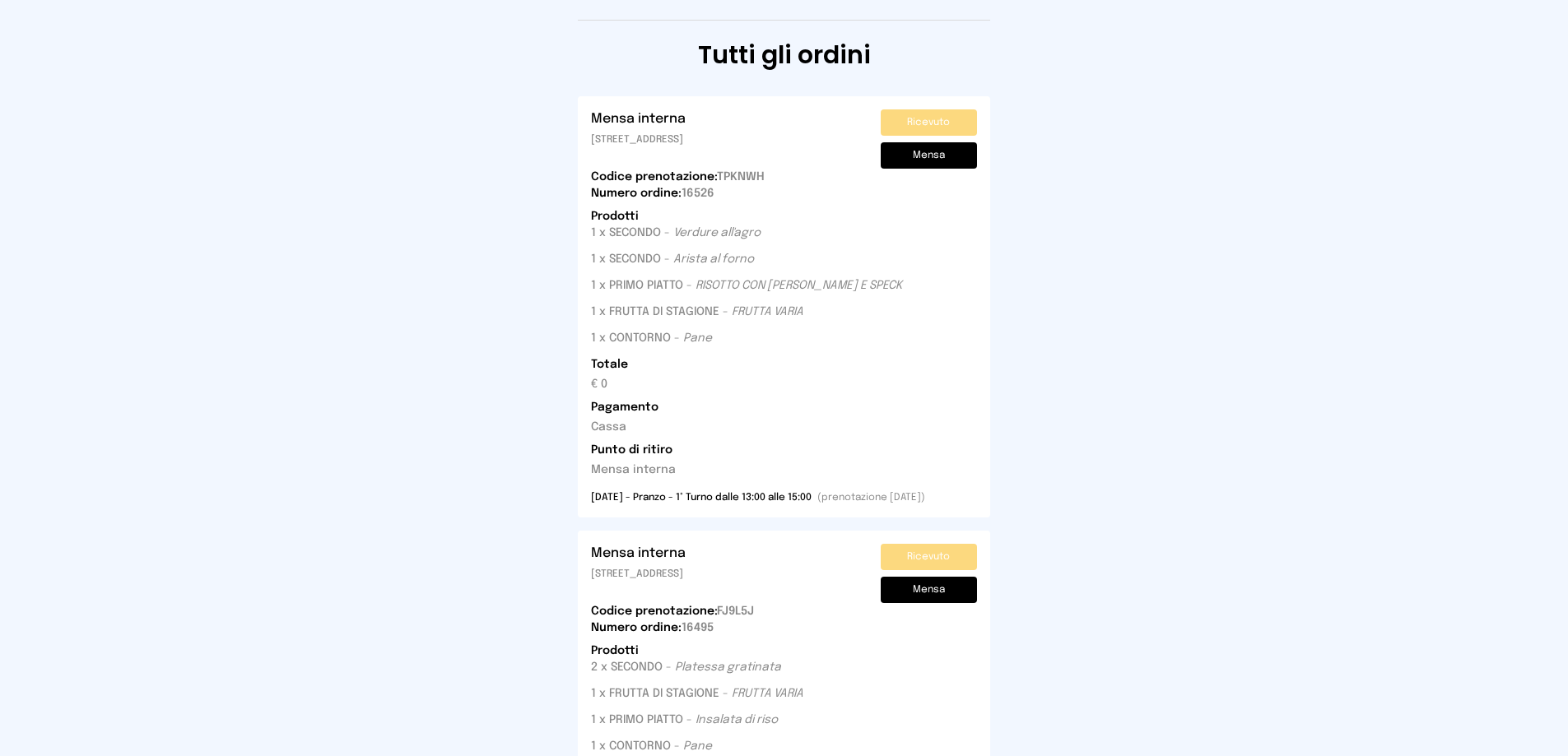
scroll to position [164, 0]
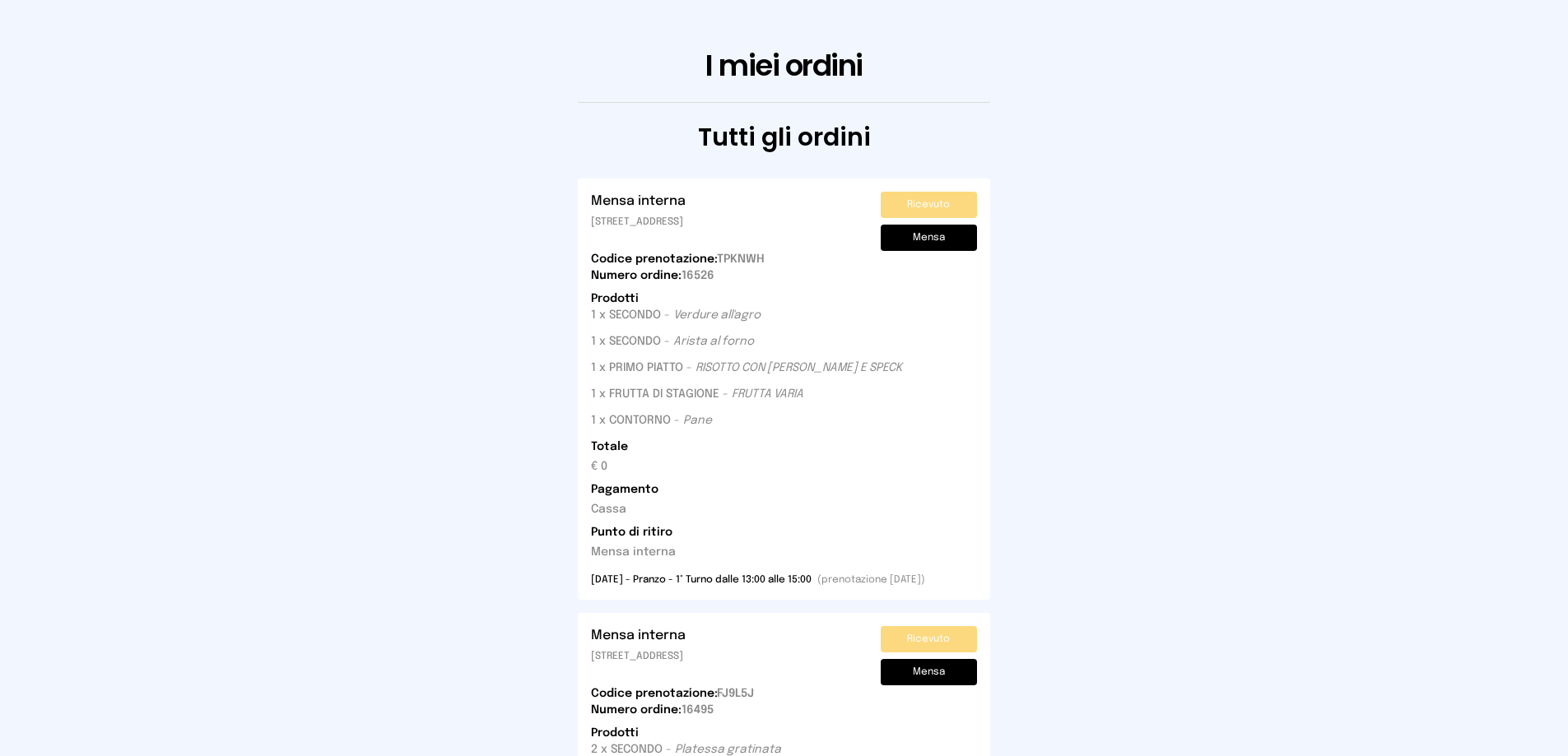
click at [916, 201] on button "Ricevuto" at bounding box center [930, 204] width 96 height 27
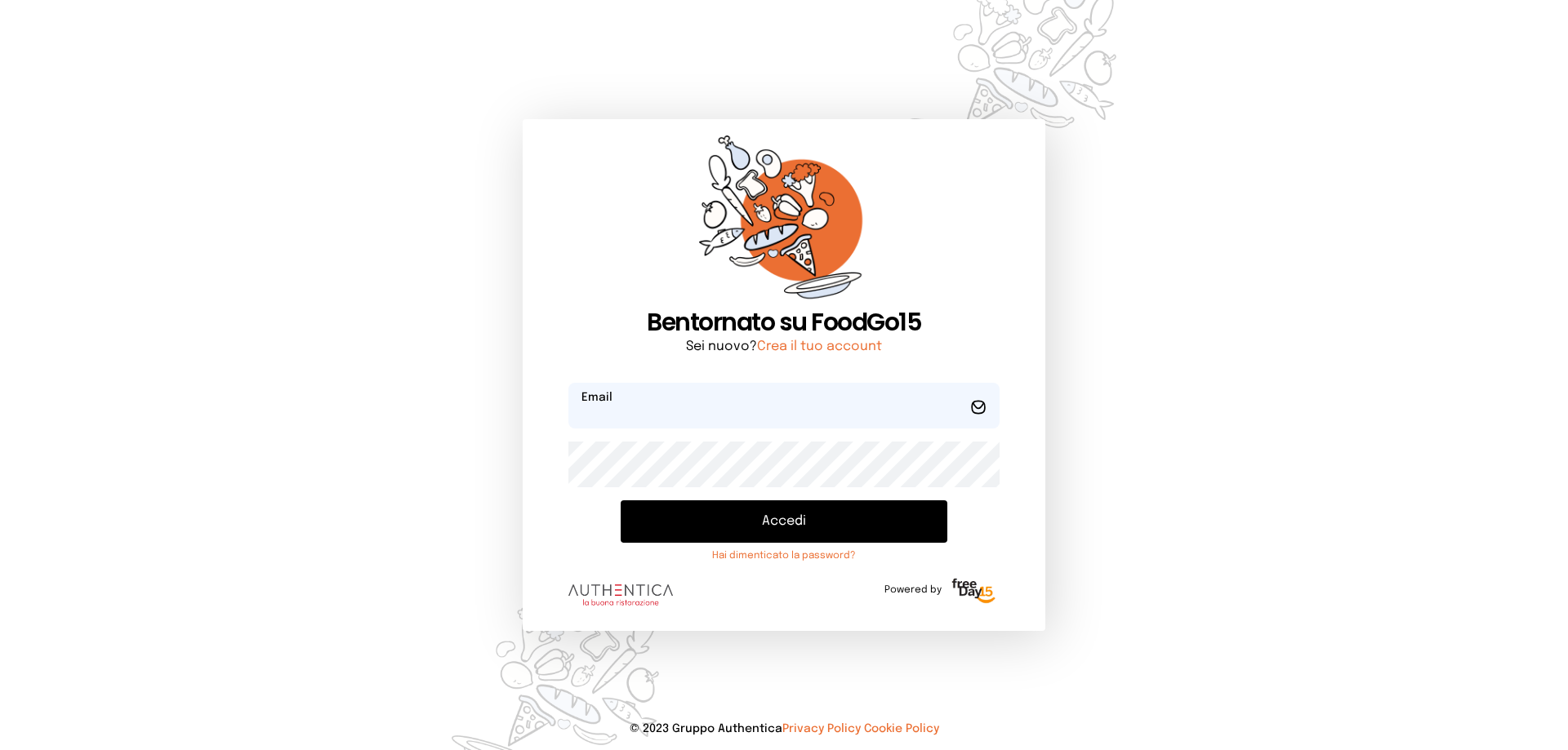
type input "**********"
click at [774, 520] on button "Accedi" at bounding box center [784, 522] width 327 height 43
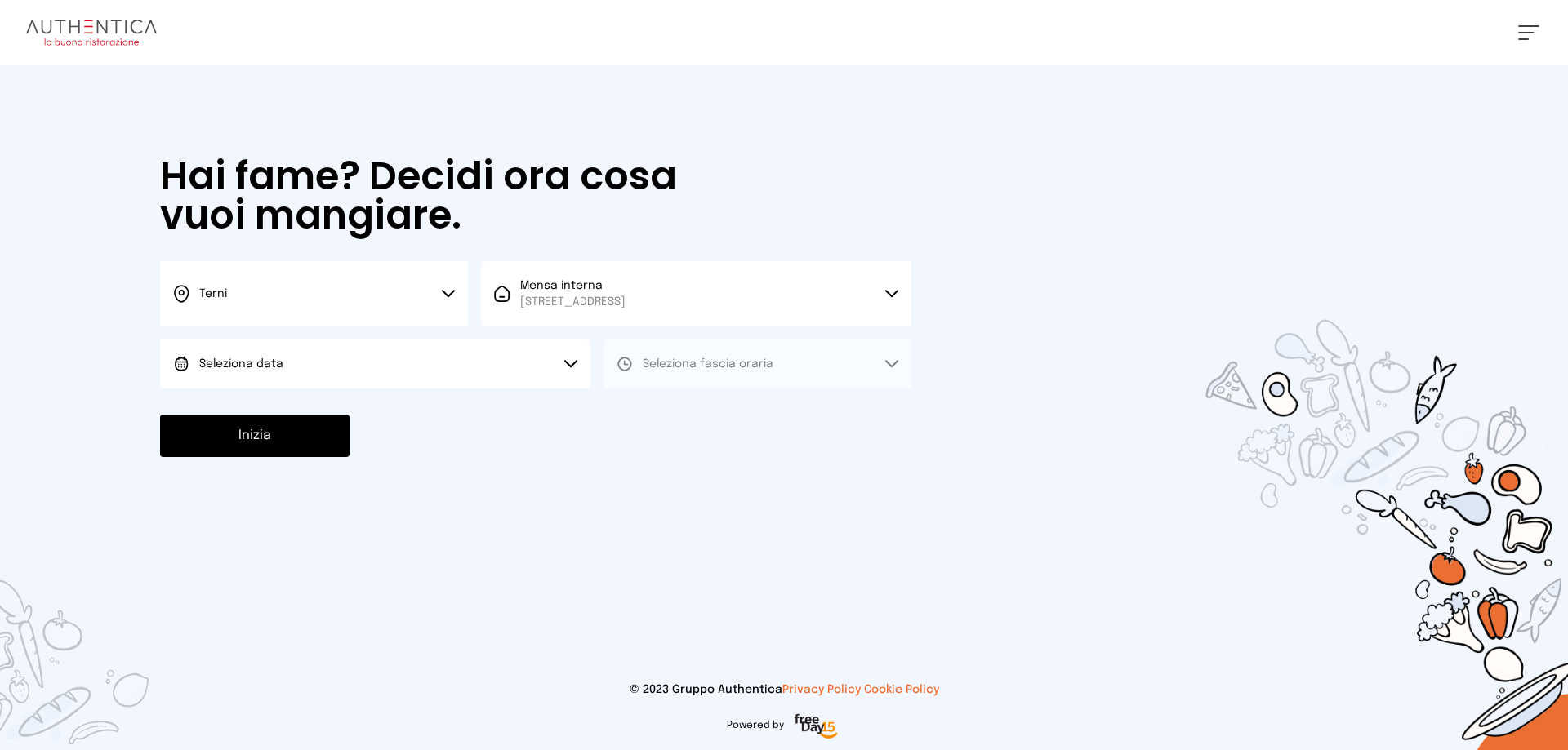
click at [447, 291] on icon at bounding box center [448, 294] width 13 height 8
click at [252, 349] on li "Terni" at bounding box center [314, 348] width 308 height 44
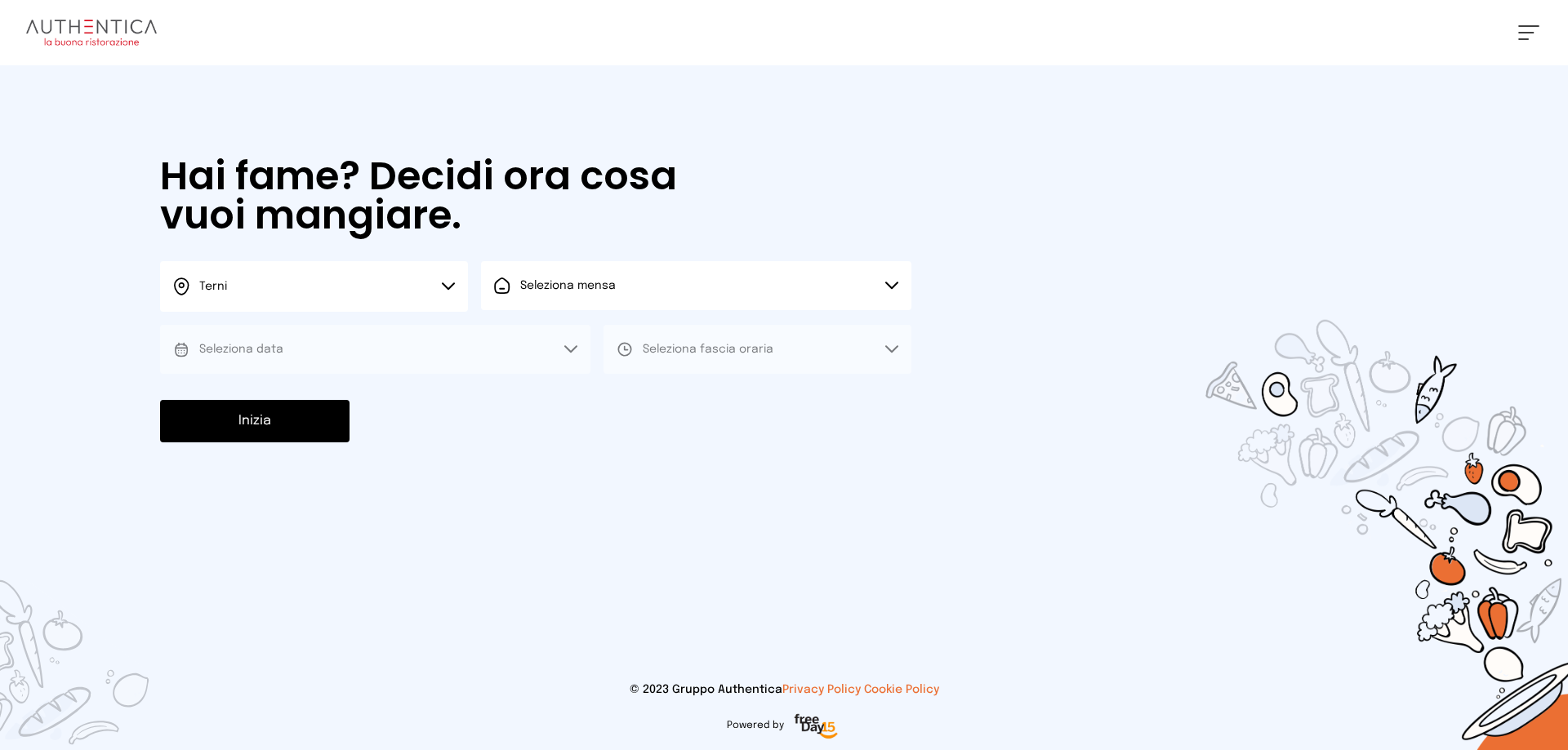
click at [889, 278] on button "Seleziona mensa" at bounding box center [696, 286] width 430 height 49
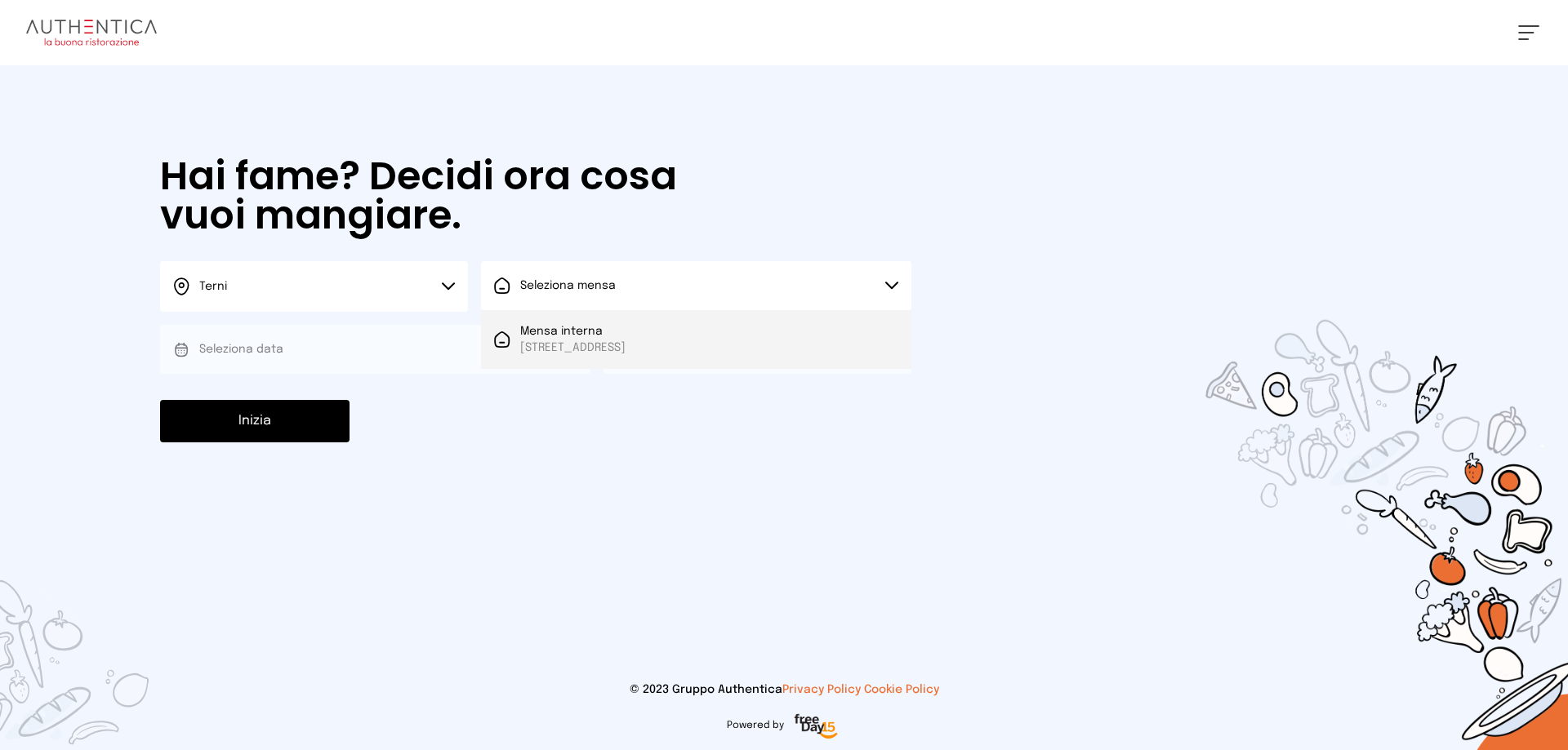
click at [622, 334] on span "Mensa interna" at bounding box center [573, 331] width 105 height 17
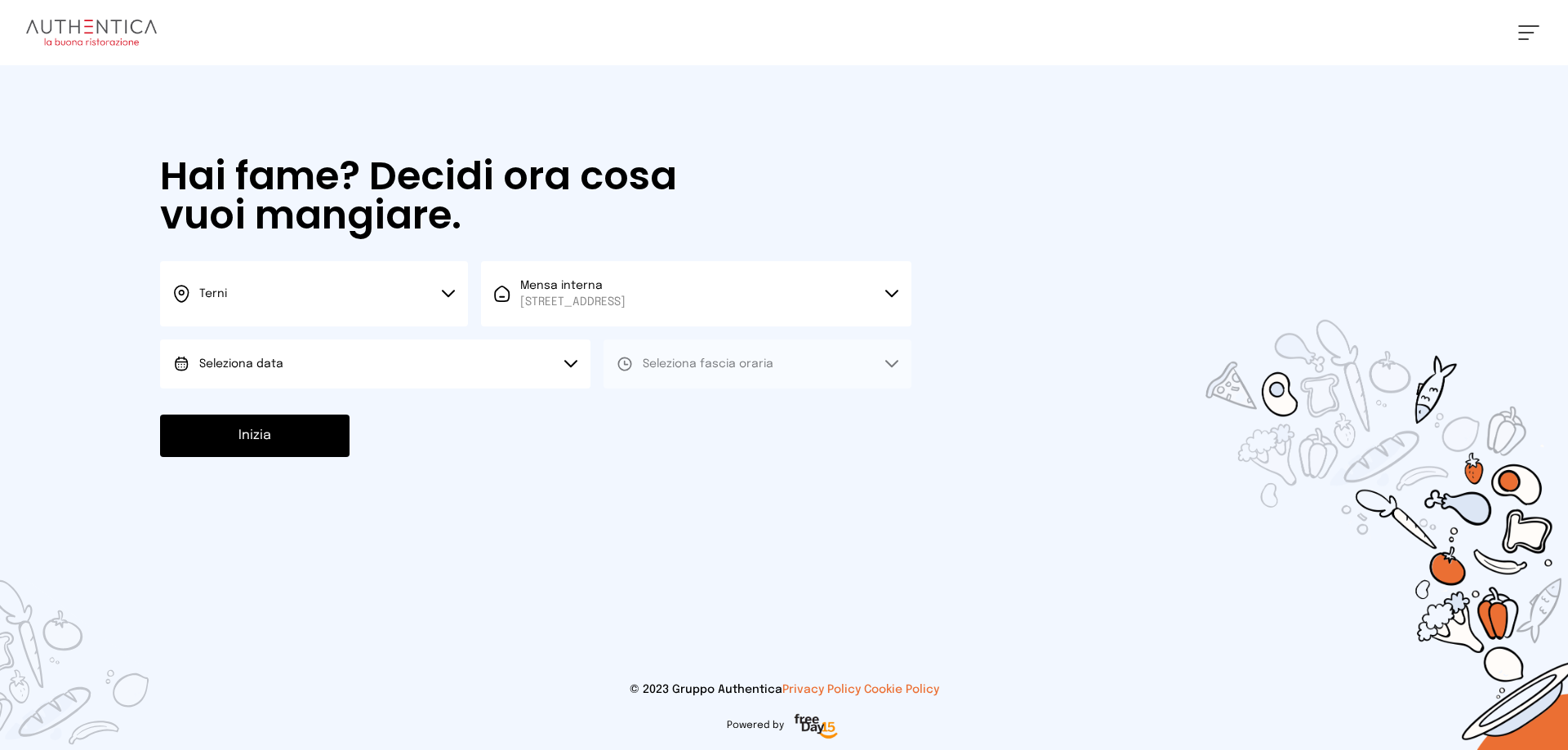
click at [568, 359] on button "Seleziona data" at bounding box center [375, 364] width 430 height 49
click at [279, 410] on span "[DATE], [DATE]" at bounding box center [239, 410] width 80 height 17
click at [890, 363] on icon at bounding box center [891, 364] width 13 height 8
click at [678, 408] on span "Pranzo" at bounding box center [663, 410] width 39 height 17
click at [339, 441] on button "Inizia" at bounding box center [255, 436] width 189 height 43
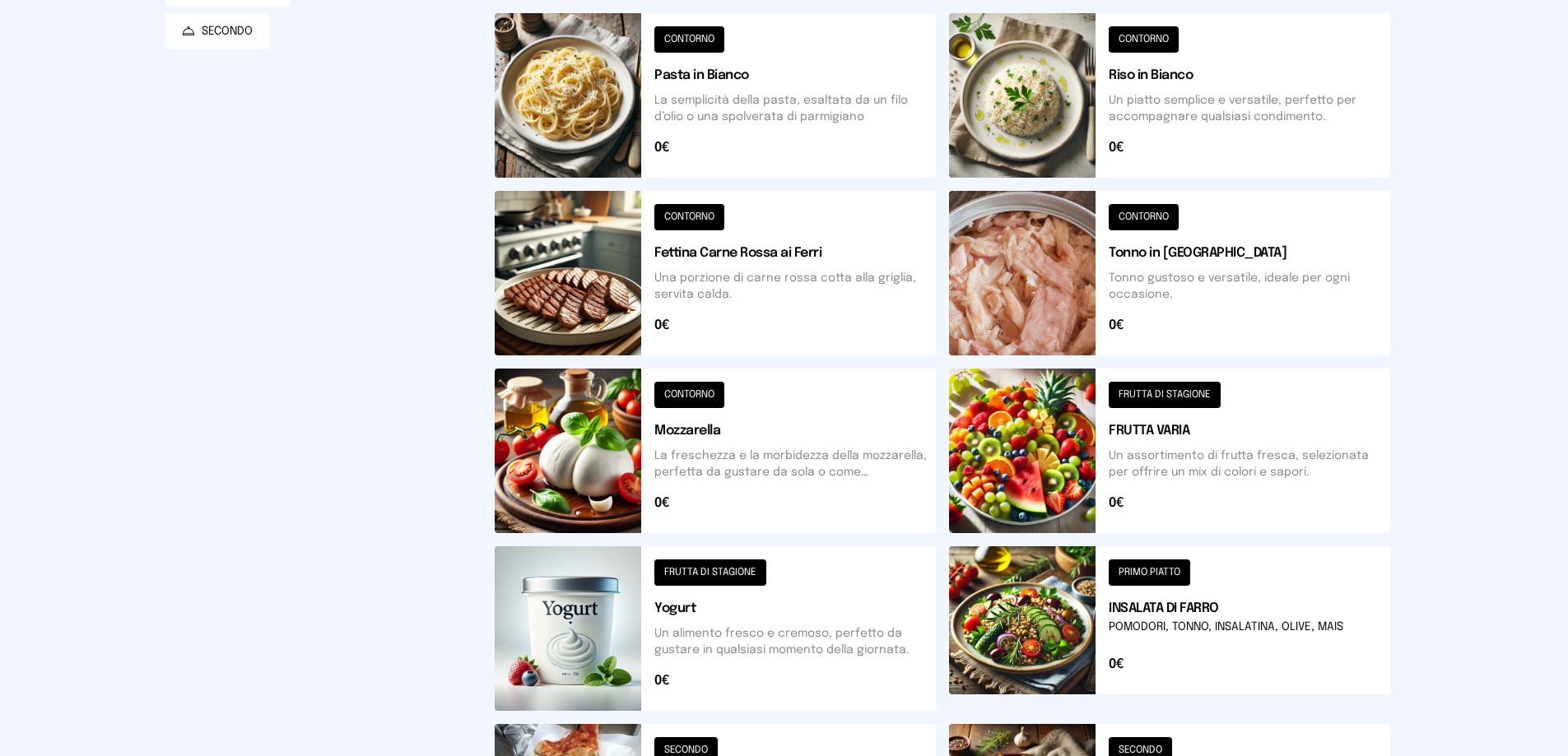
scroll to position [494, 0]
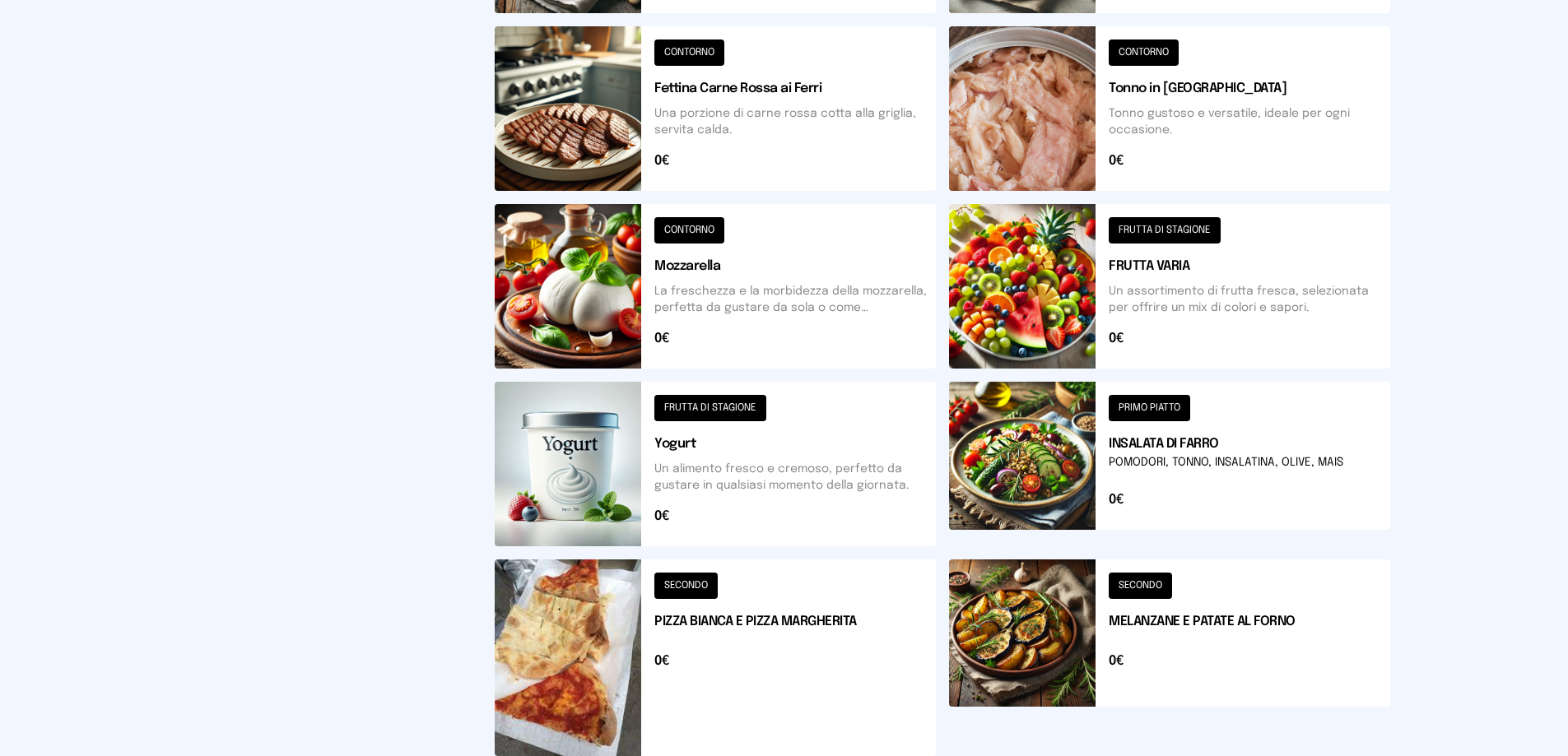
click at [1131, 588] on button at bounding box center [1170, 658] width 442 height 197
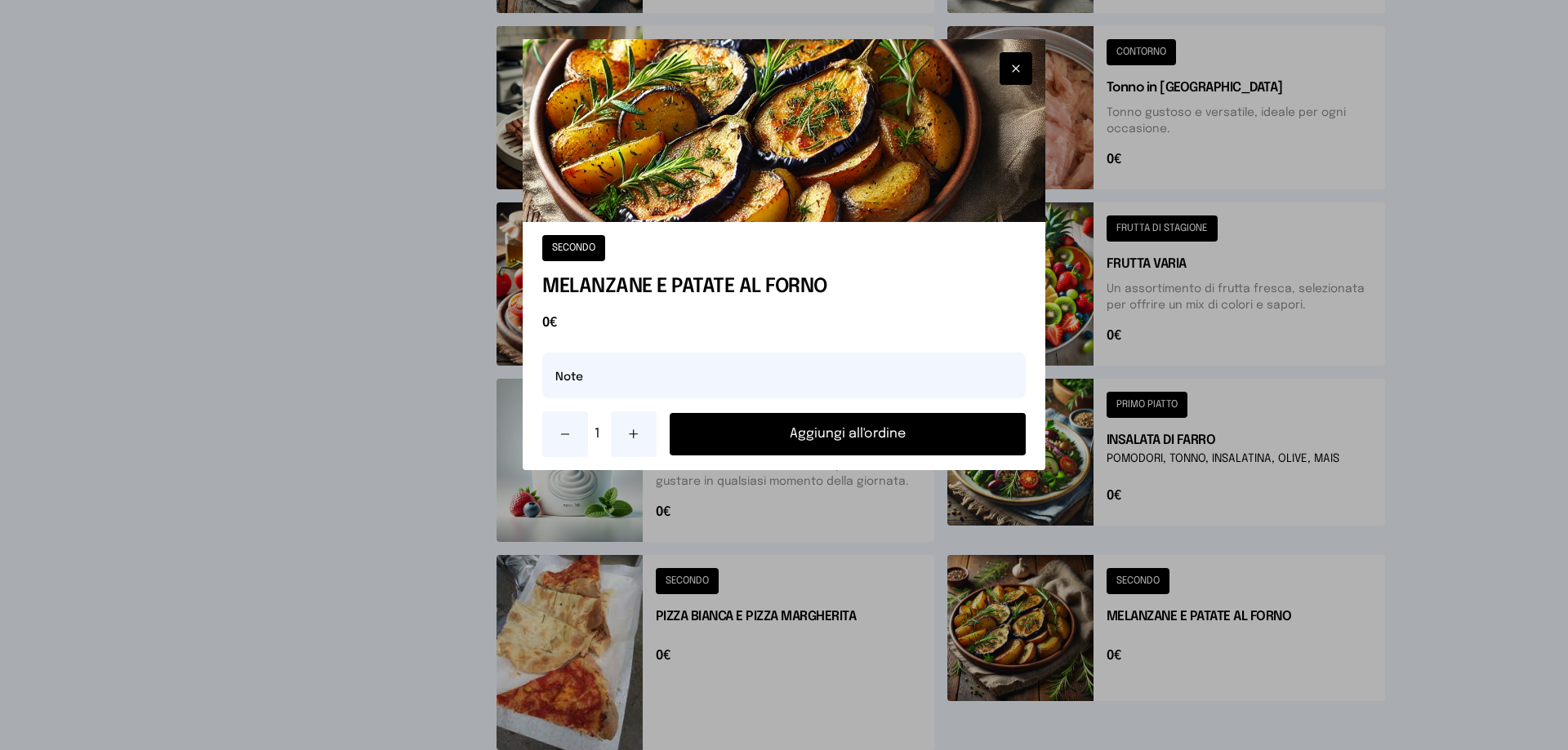
click at [839, 438] on button "Aggiungi all'ordine" at bounding box center [847, 434] width 356 height 43
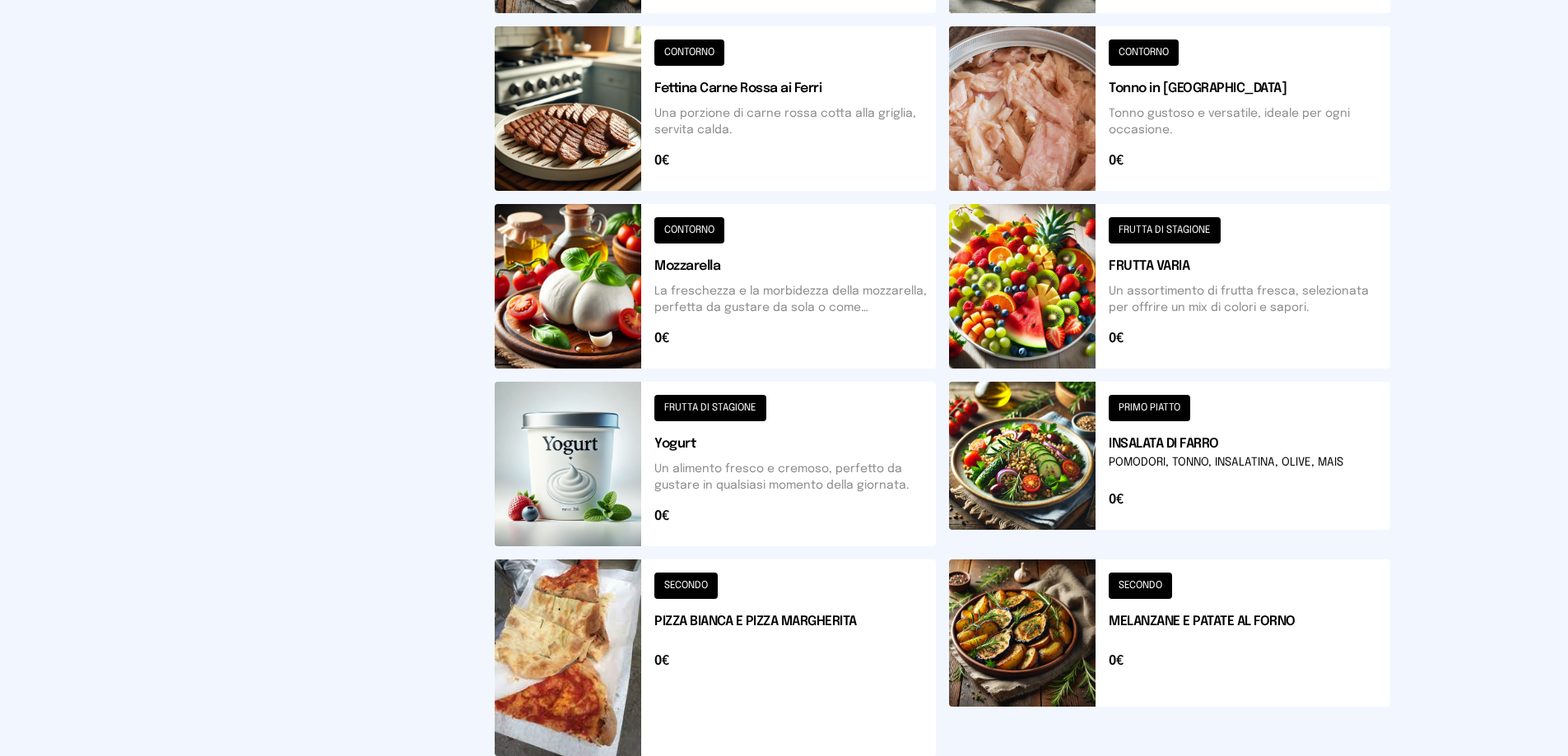
click at [690, 581] on button at bounding box center [715, 658] width 442 height 197
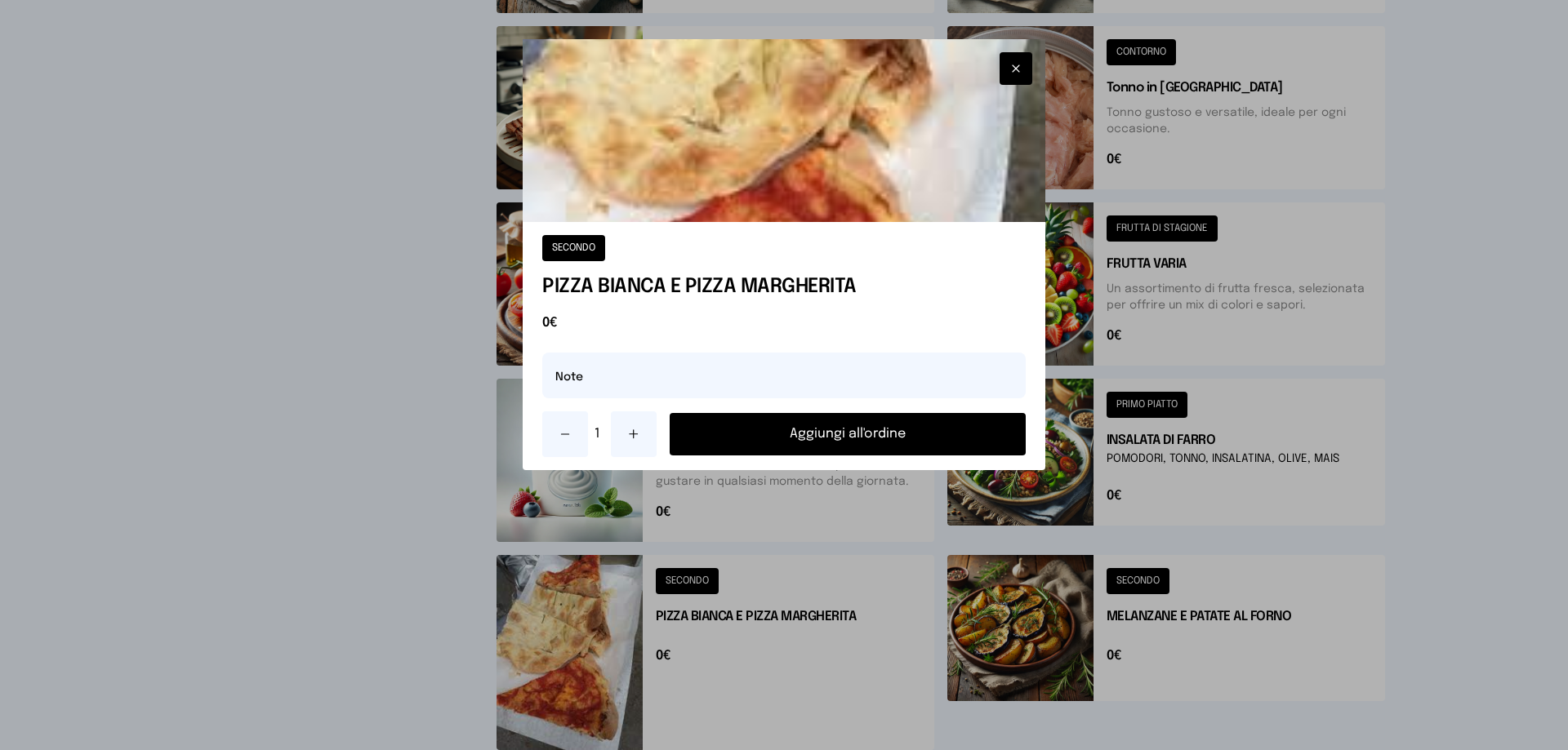
click at [833, 438] on button "Aggiungi all'ordine" at bounding box center [847, 434] width 356 height 43
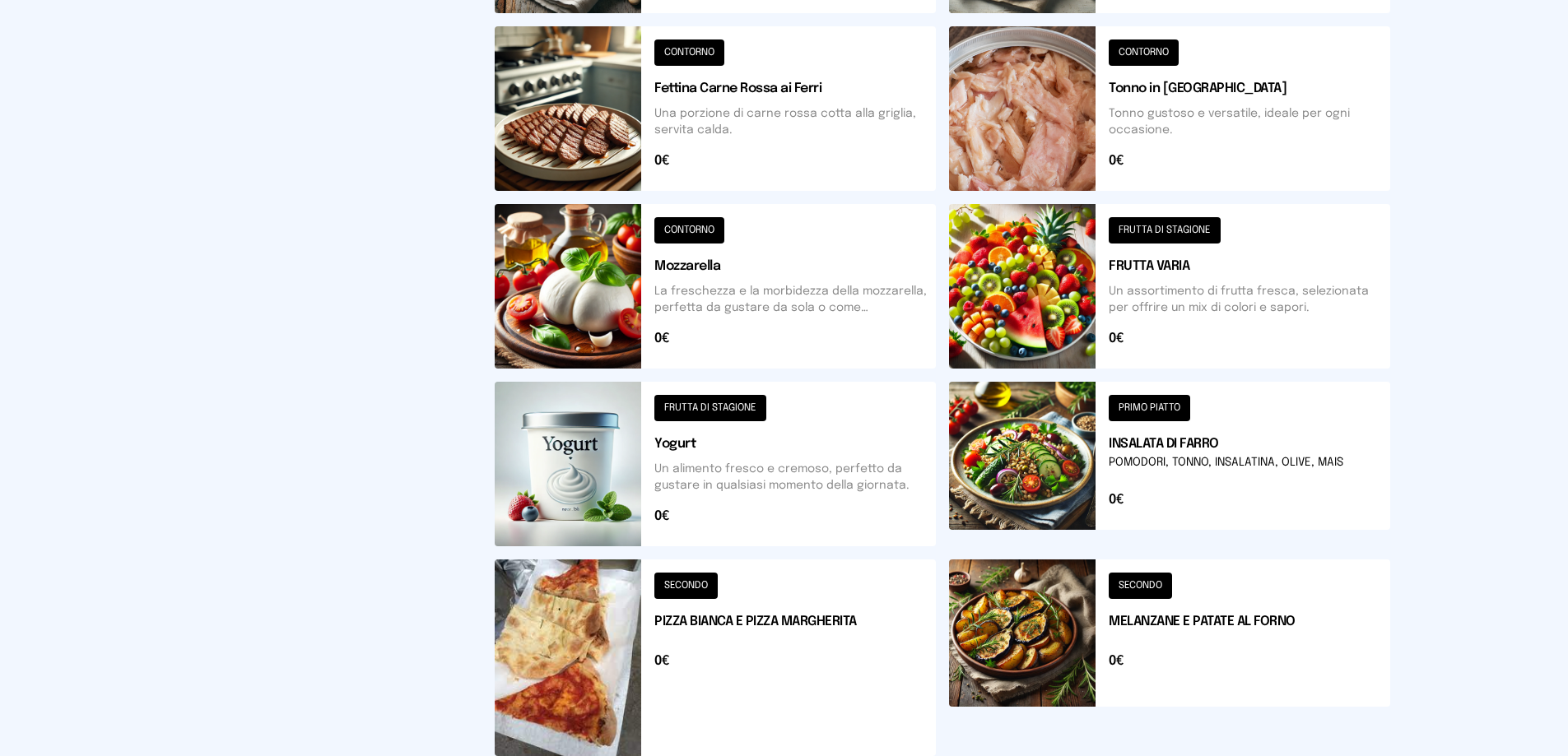
click at [1164, 404] on button at bounding box center [1170, 463] width 442 height 164
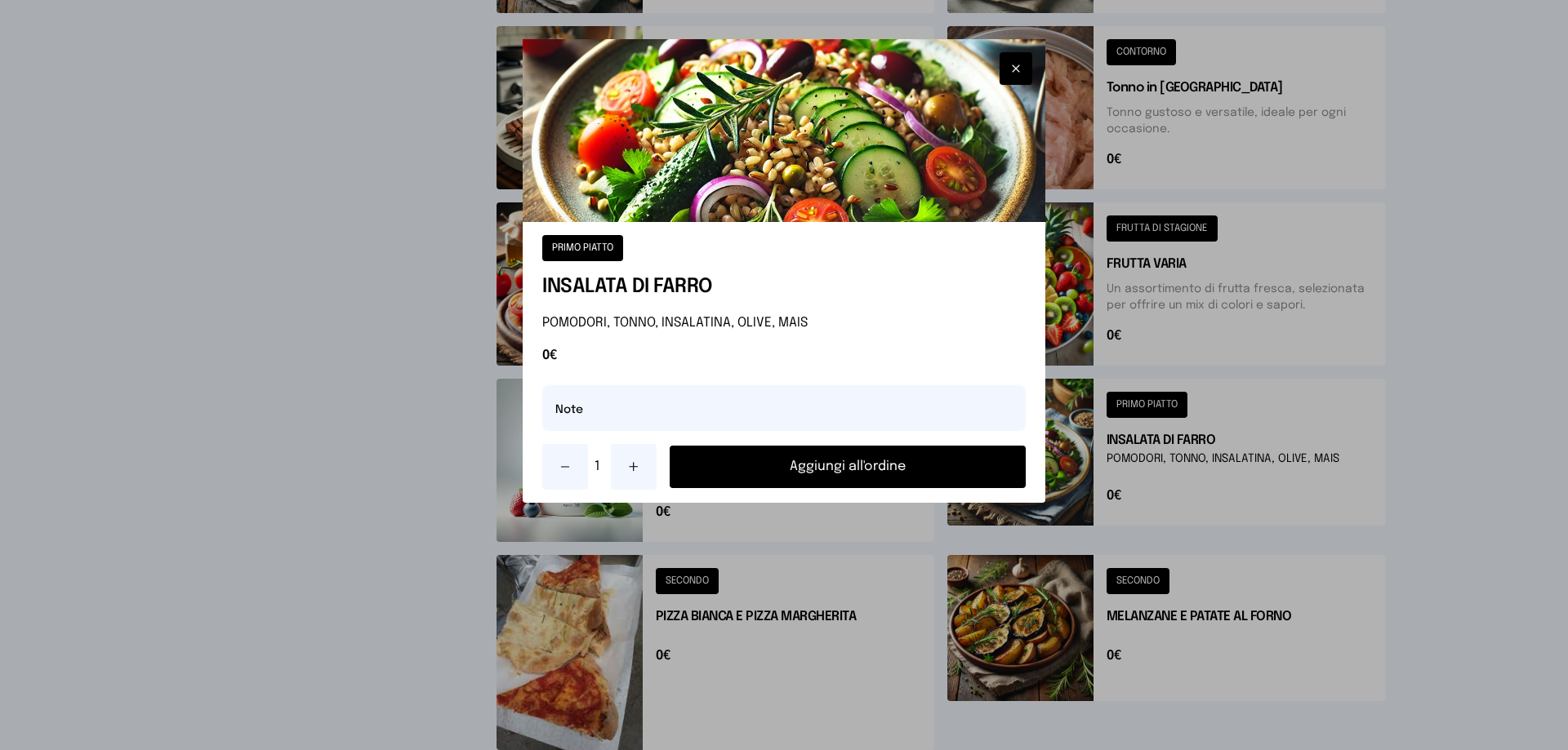
click at [819, 470] on button "Aggiungi all'ordine" at bounding box center [847, 467] width 356 height 43
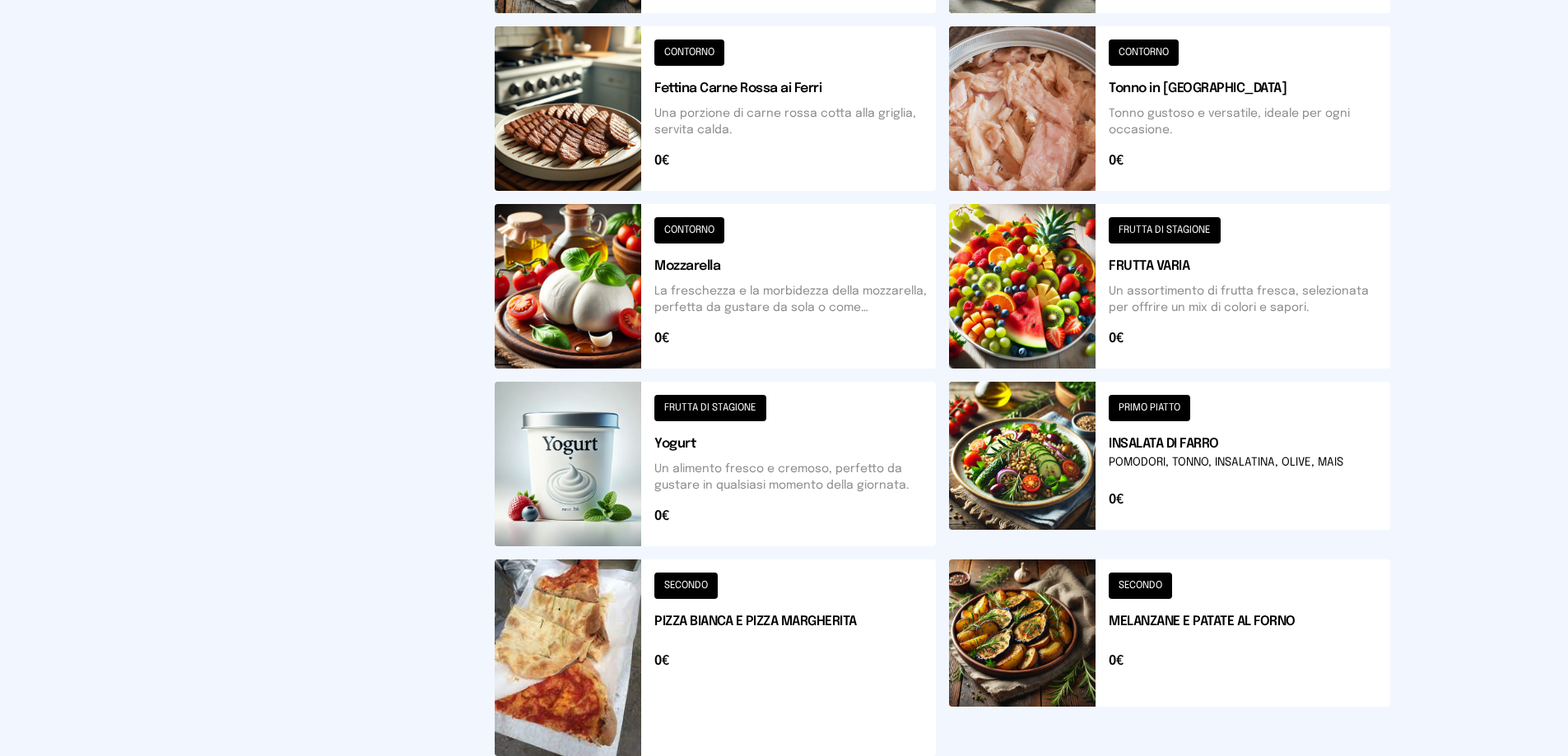
click at [1154, 222] on button at bounding box center [1170, 286] width 442 height 164
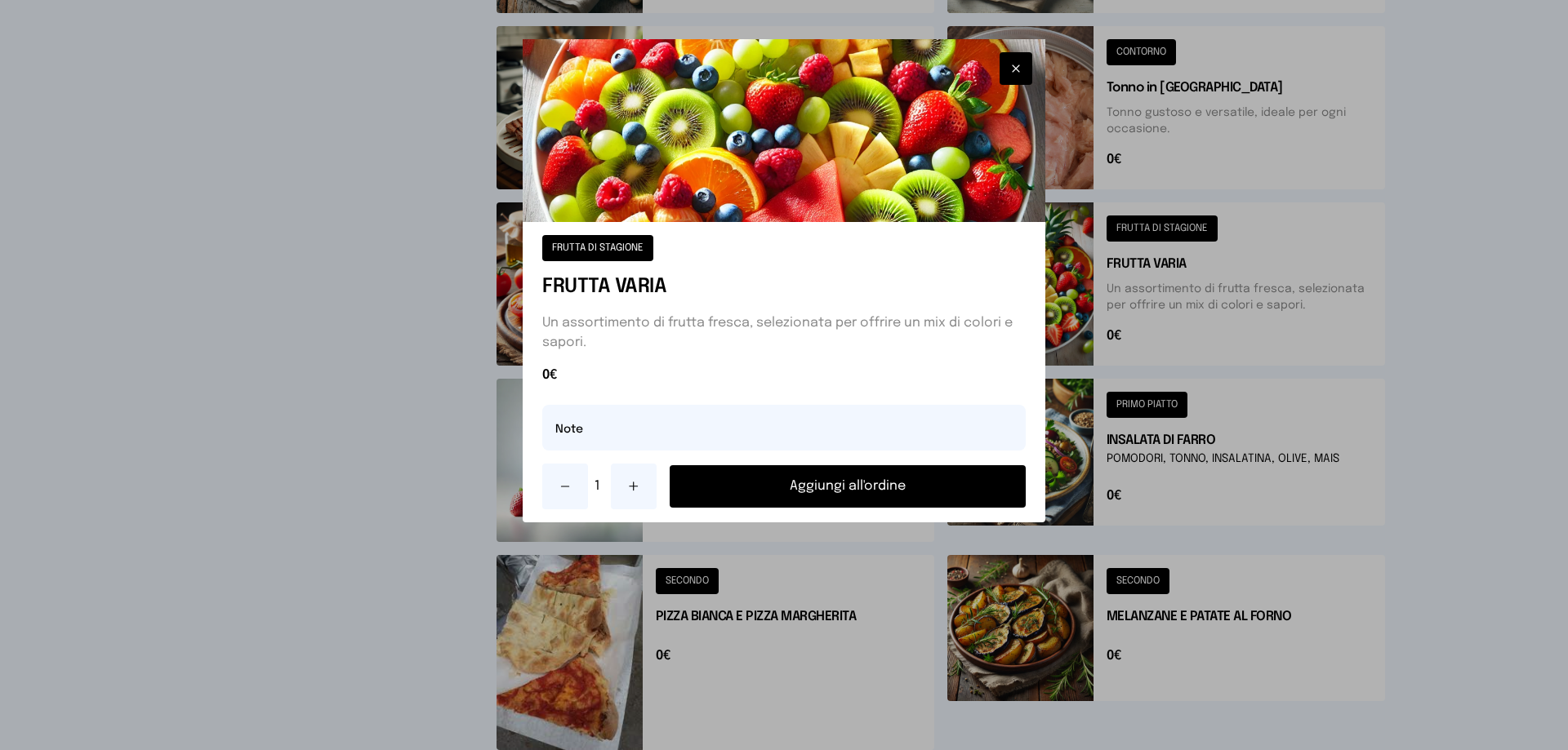
click at [844, 483] on button "Aggiungi all'ordine" at bounding box center [847, 487] width 356 height 43
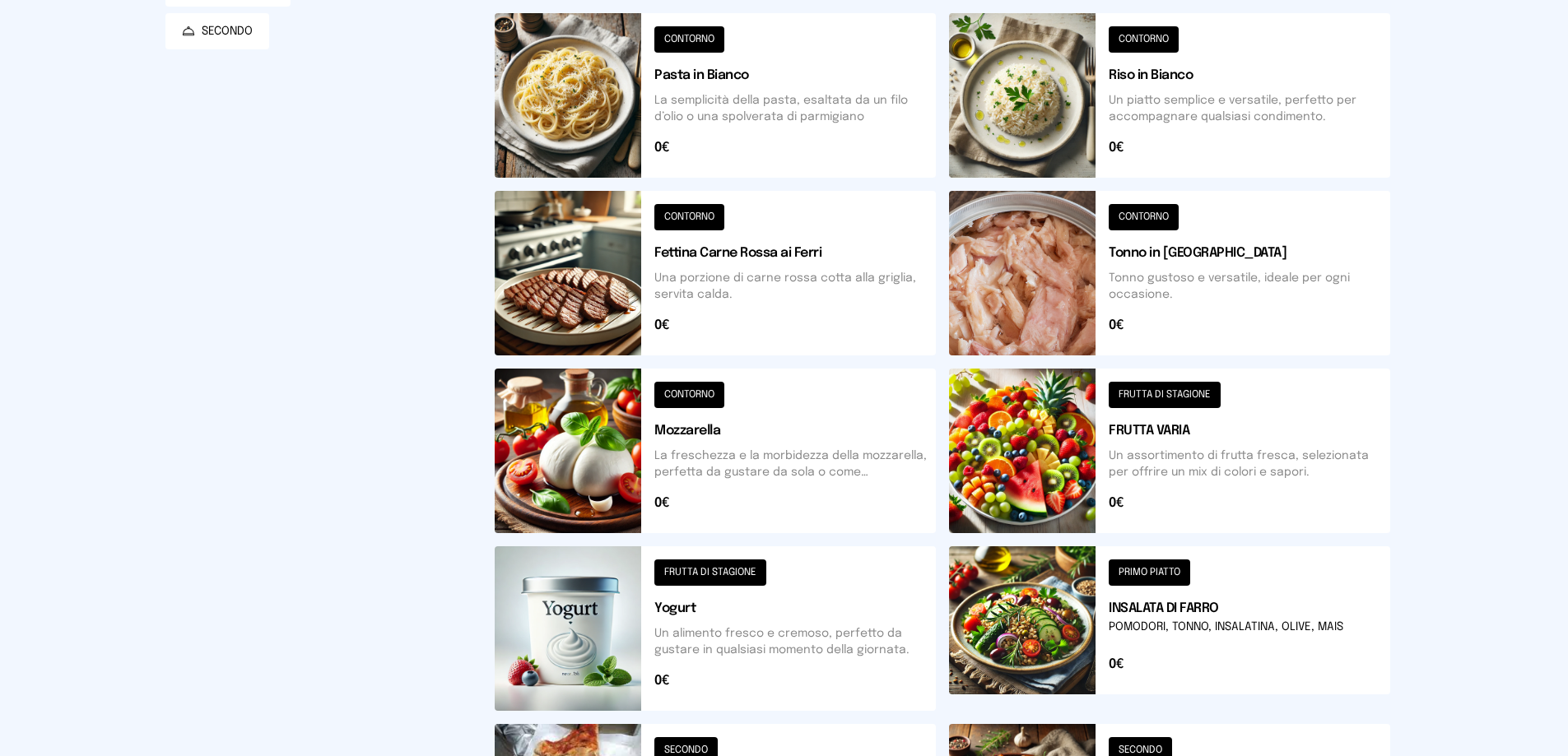
scroll to position [164, 0]
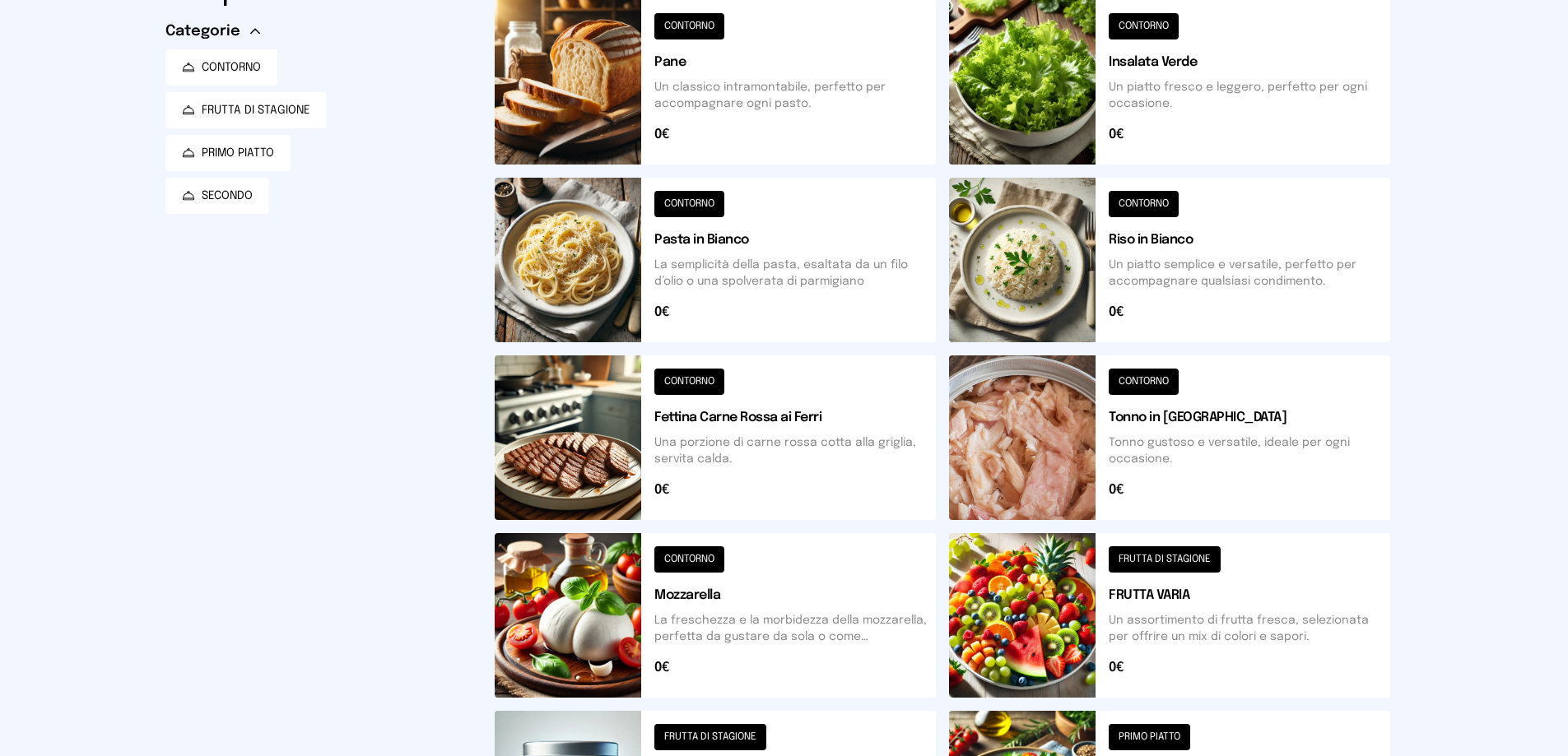
click at [703, 17] on button at bounding box center [715, 82] width 442 height 164
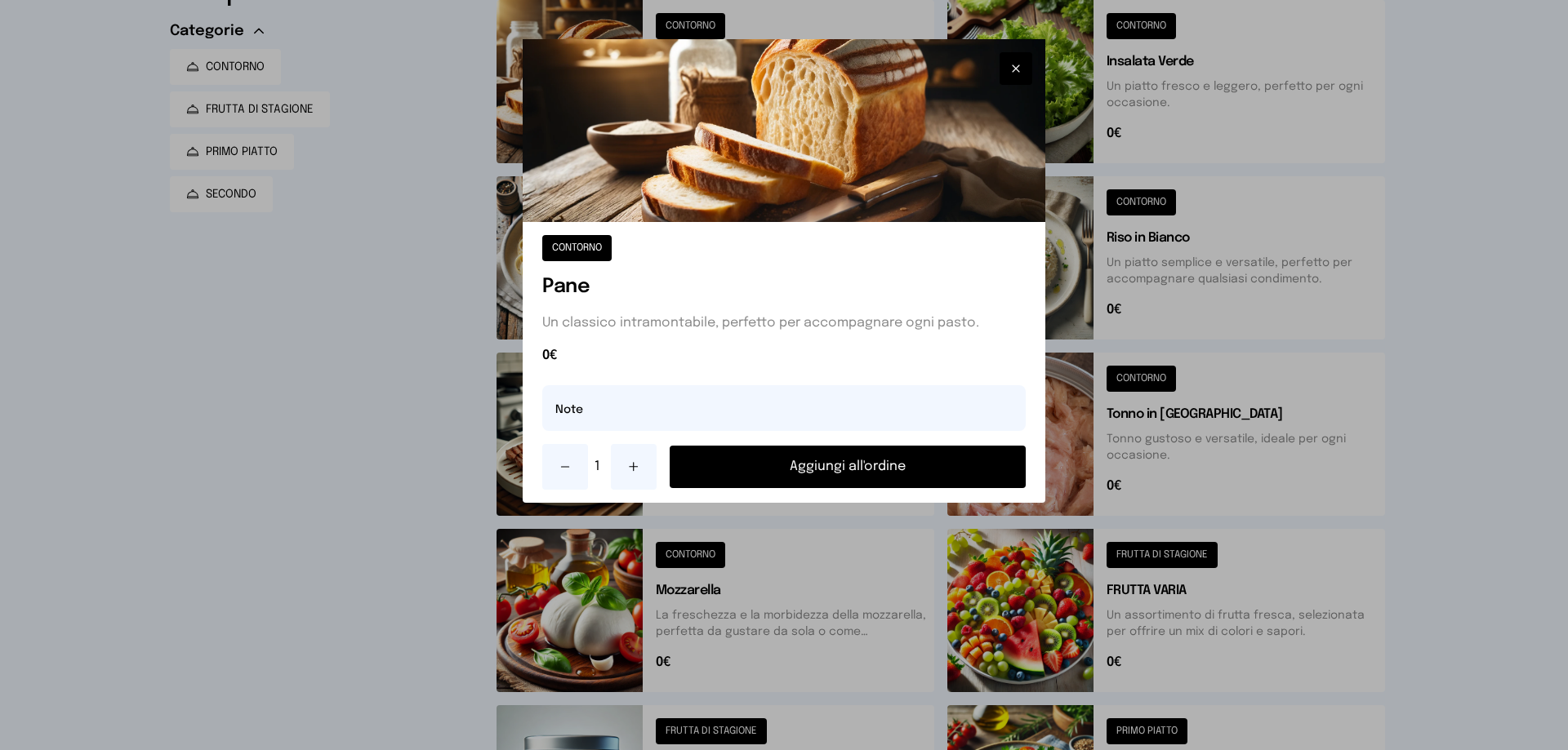
click at [856, 467] on button "Aggiungi all'ordine" at bounding box center [847, 467] width 356 height 43
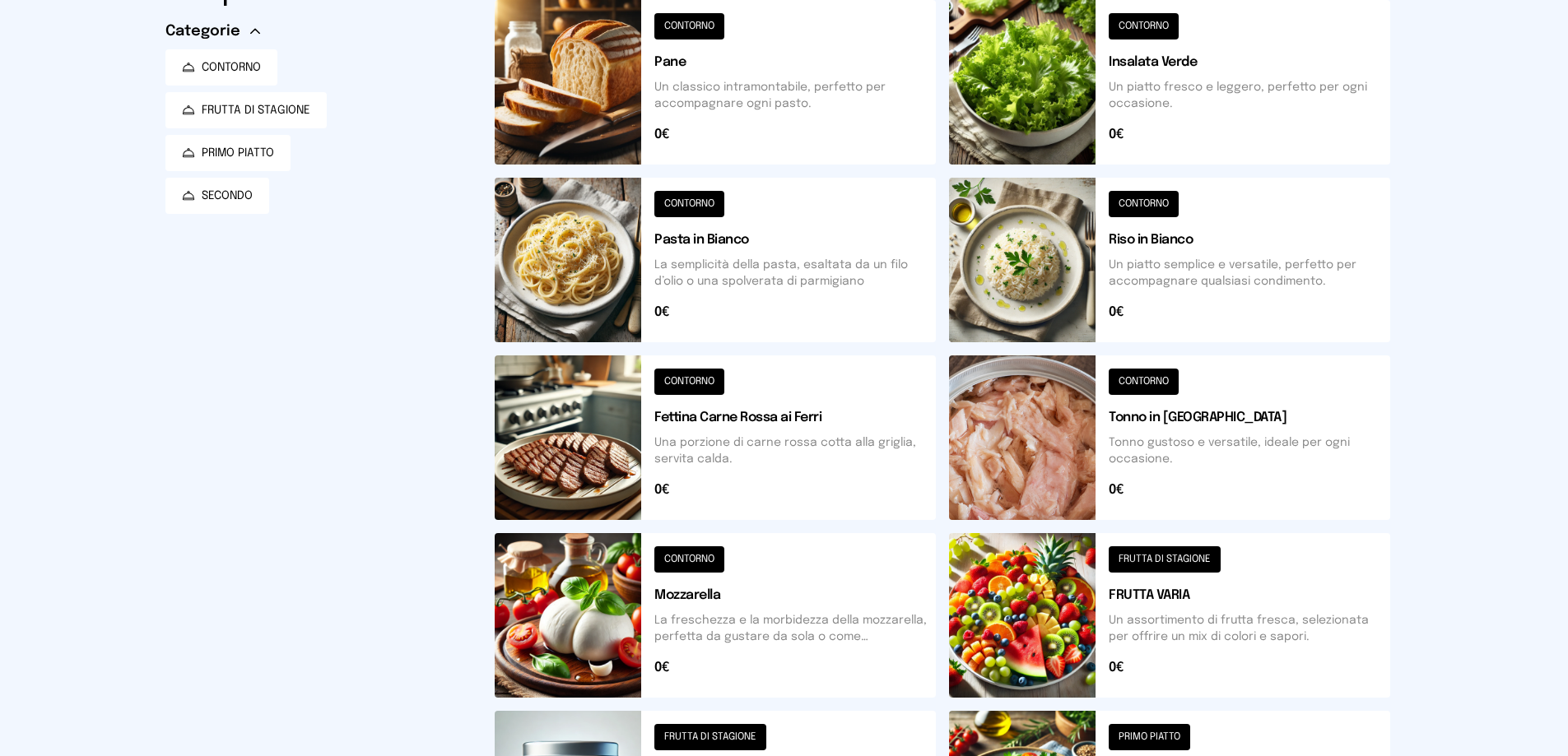
scroll to position [0, 0]
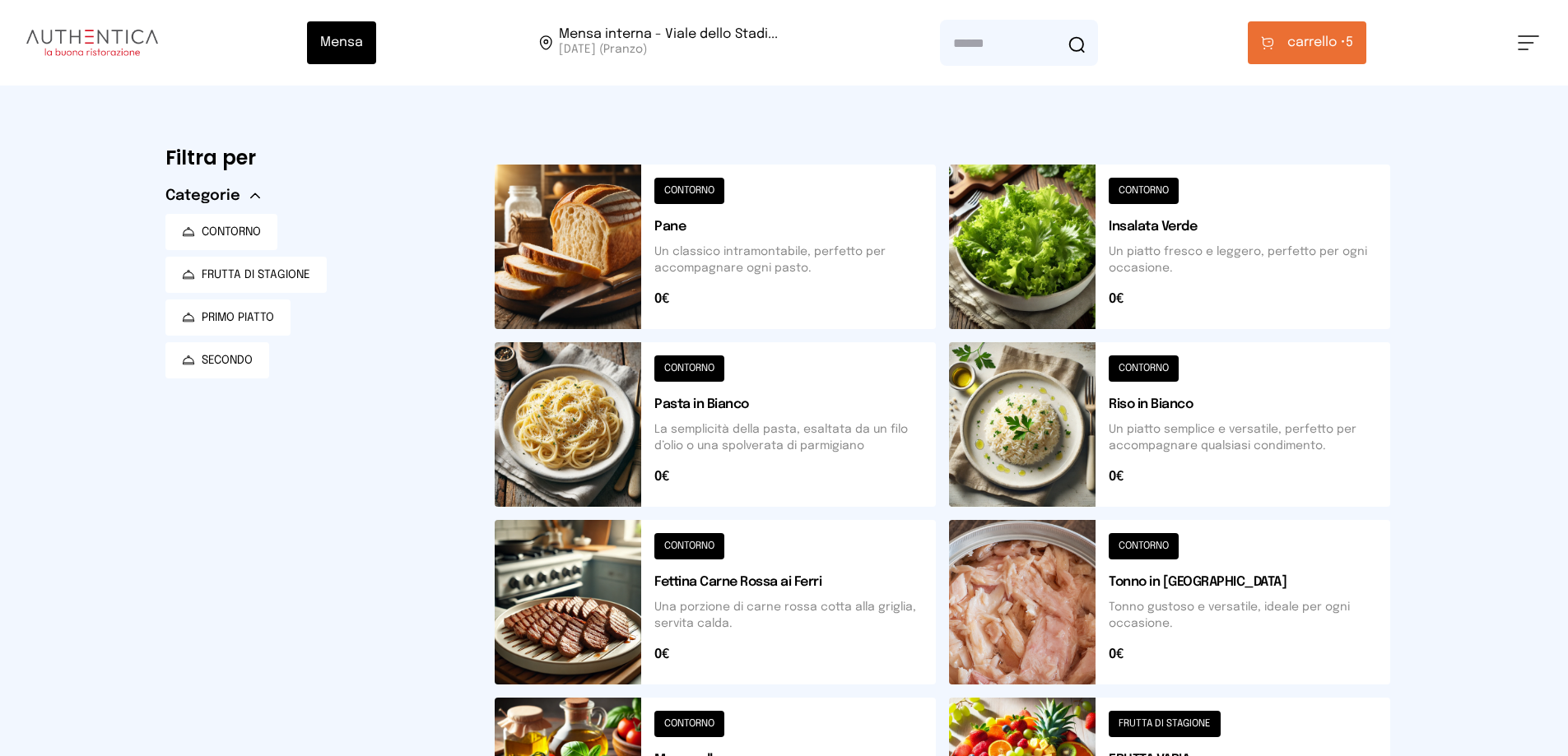
click at [1354, 39] on span "carrello • 5" at bounding box center [1320, 42] width 66 height 20
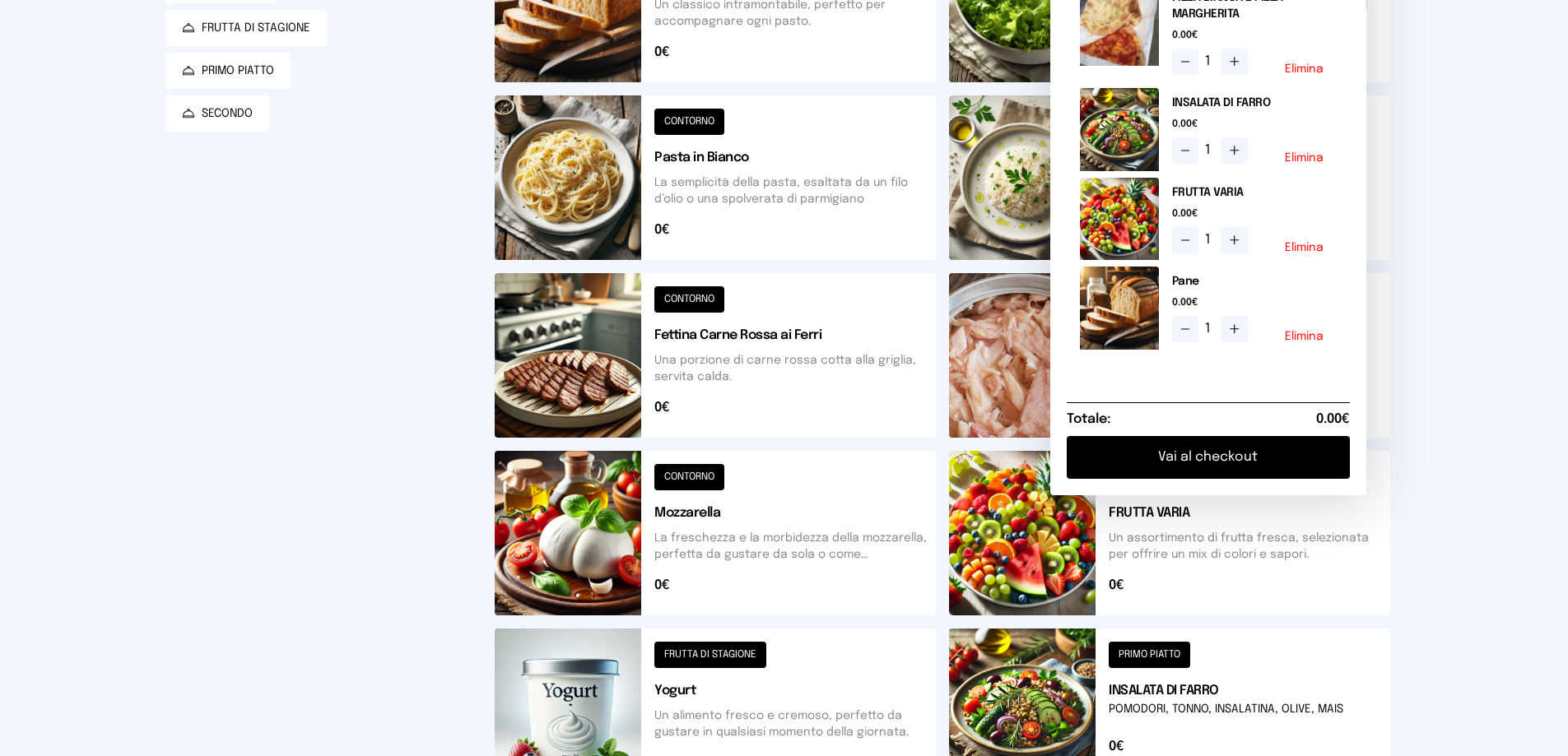
scroll to position [411, 0]
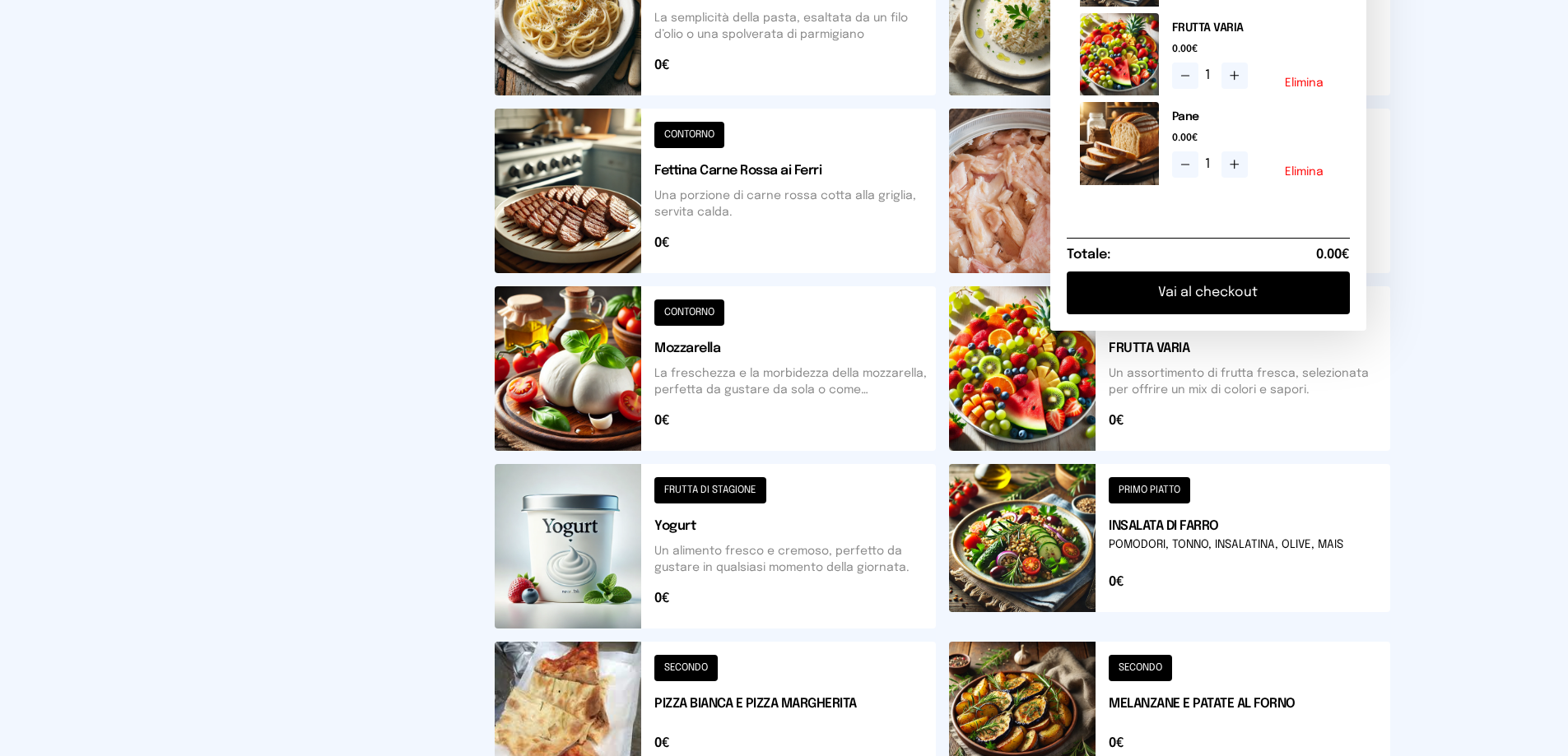
click at [1221, 311] on button "Vai al checkout" at bounding box center [1209, 293] width 283 height 43
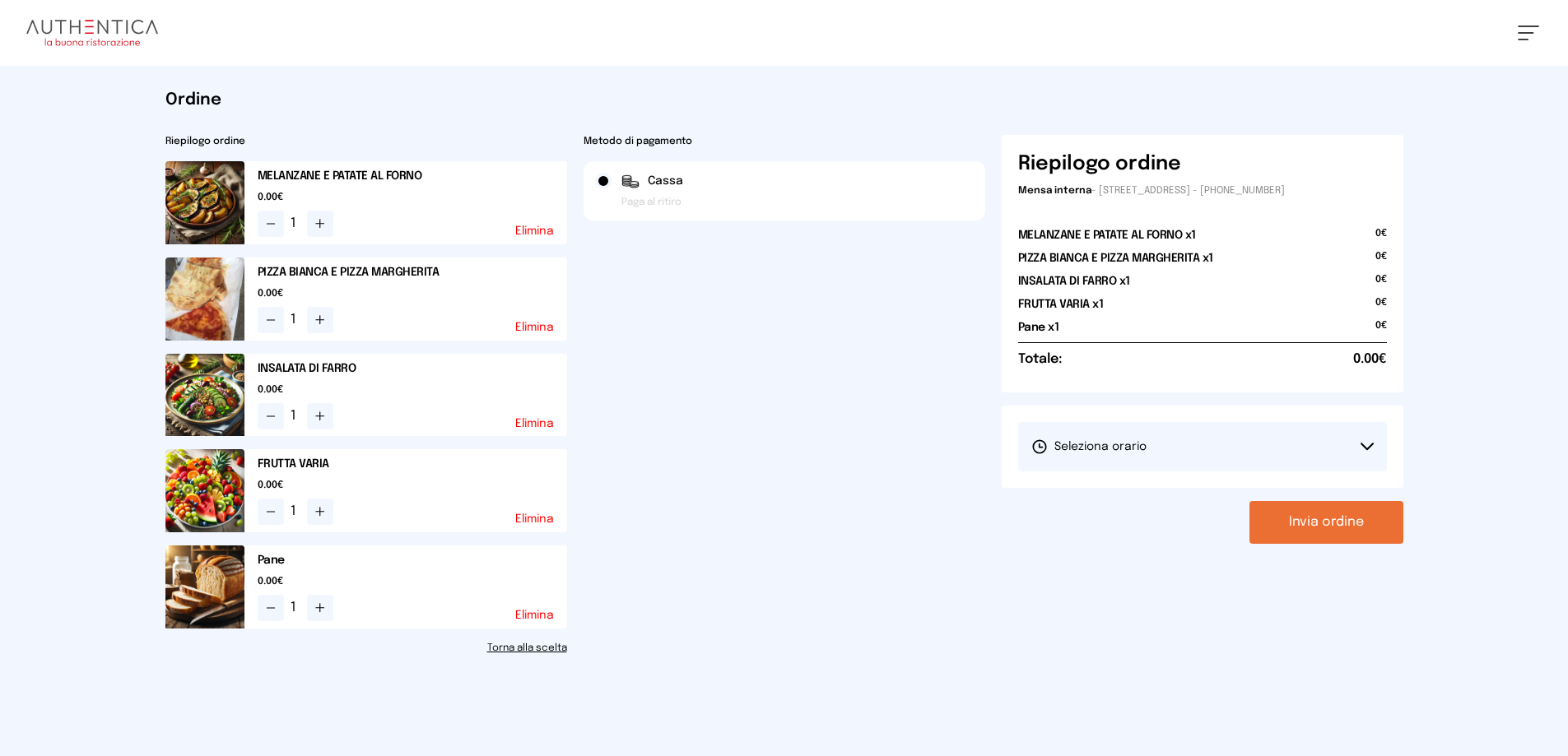
click at [1367, 446] on icon at bounding box center [1366, 446] width 13 height 8
click at [1085, 492] on span "1° Turno (13:00 - 15:00)" at bounding box center [1094, 493] width 124 height 17
click at [1317, 524] on button "Invia ordine" at bounding box center [1326, 523] width 154 height 43
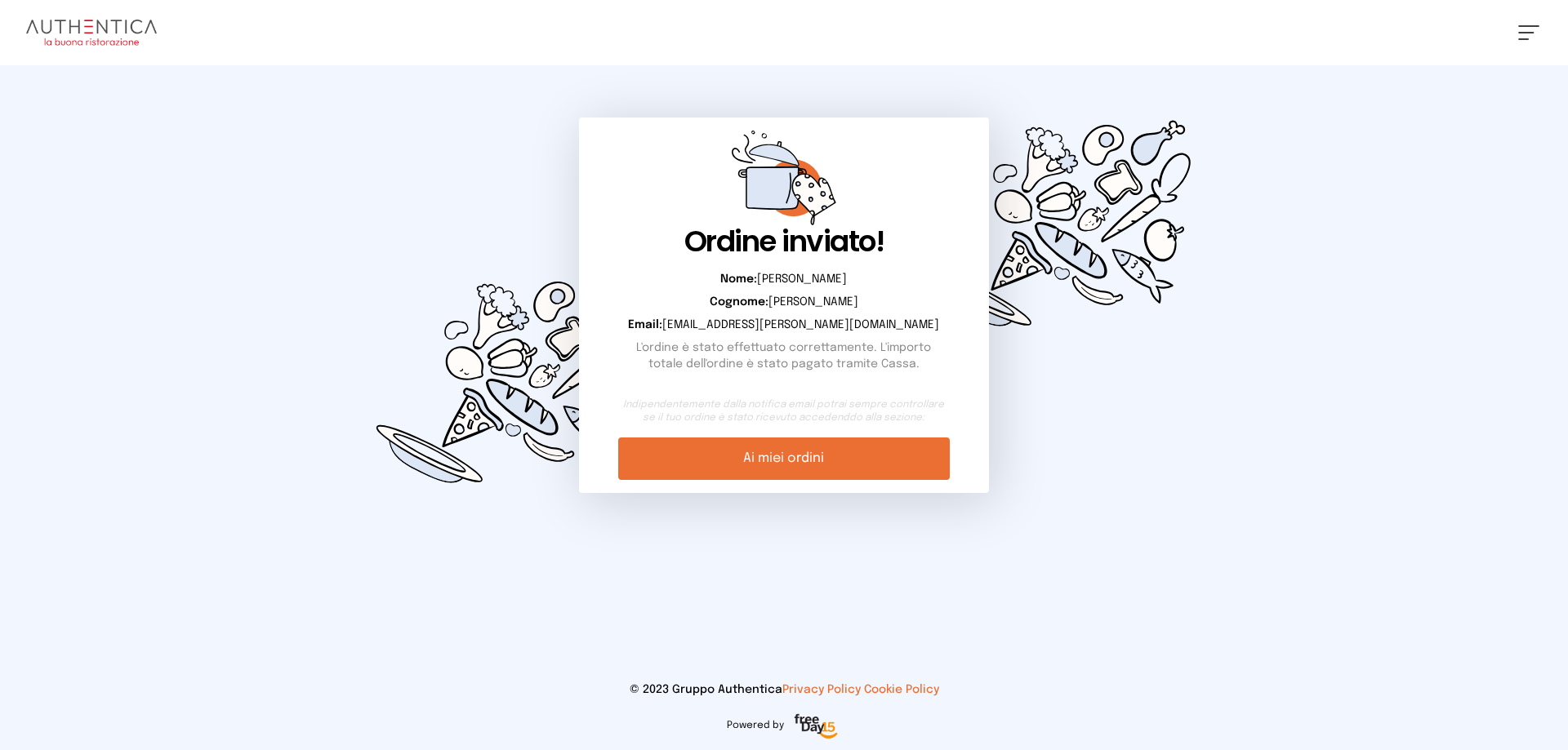
click at [784, 463] on link "Ai miei ordini" at bounding box center [784, 459] width 331 height 43
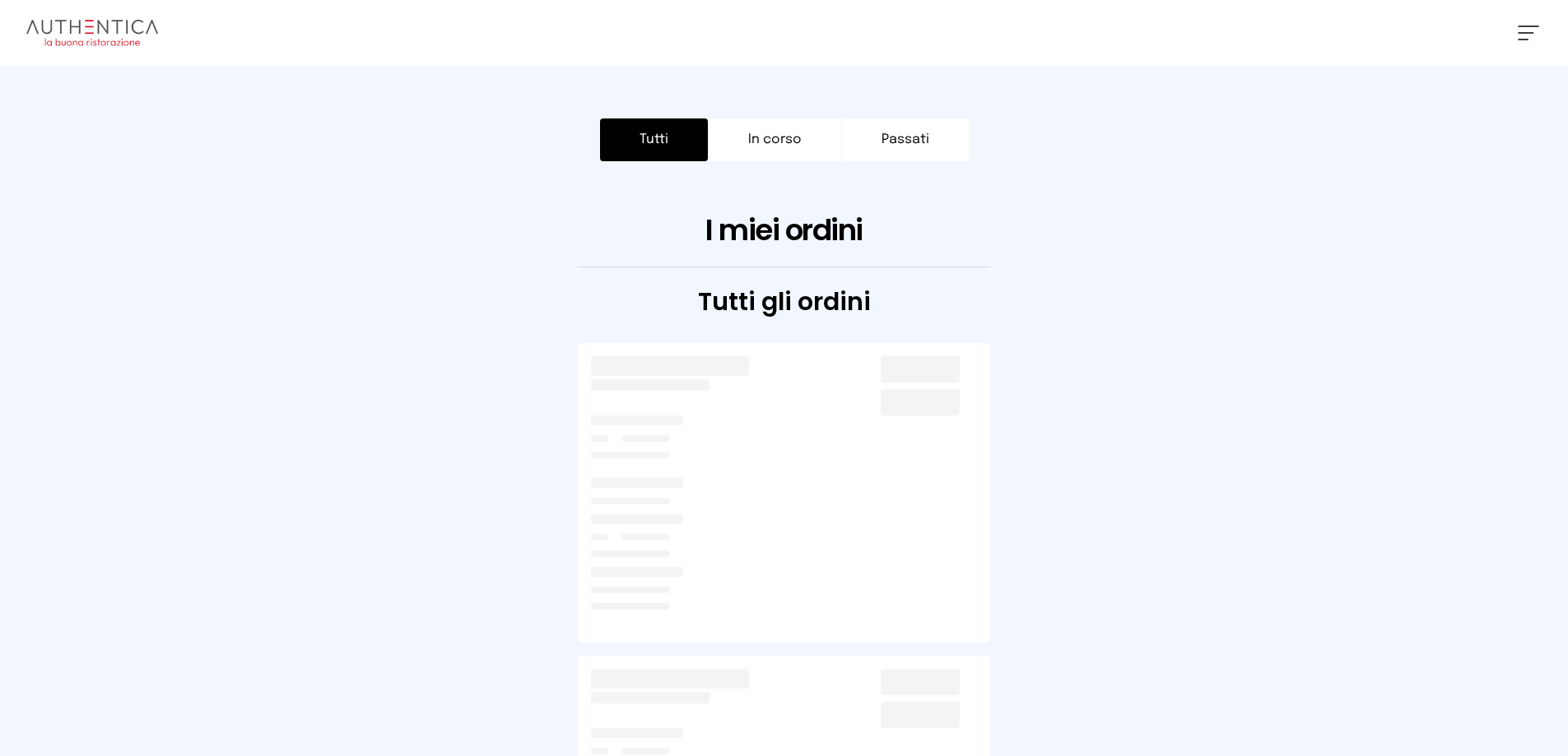
click at [659, 144] on button "Tutti" at bounding box center [654, 141] width 108 height 43
